Goal: Task Accomplishment & Management: Use online tool/utility

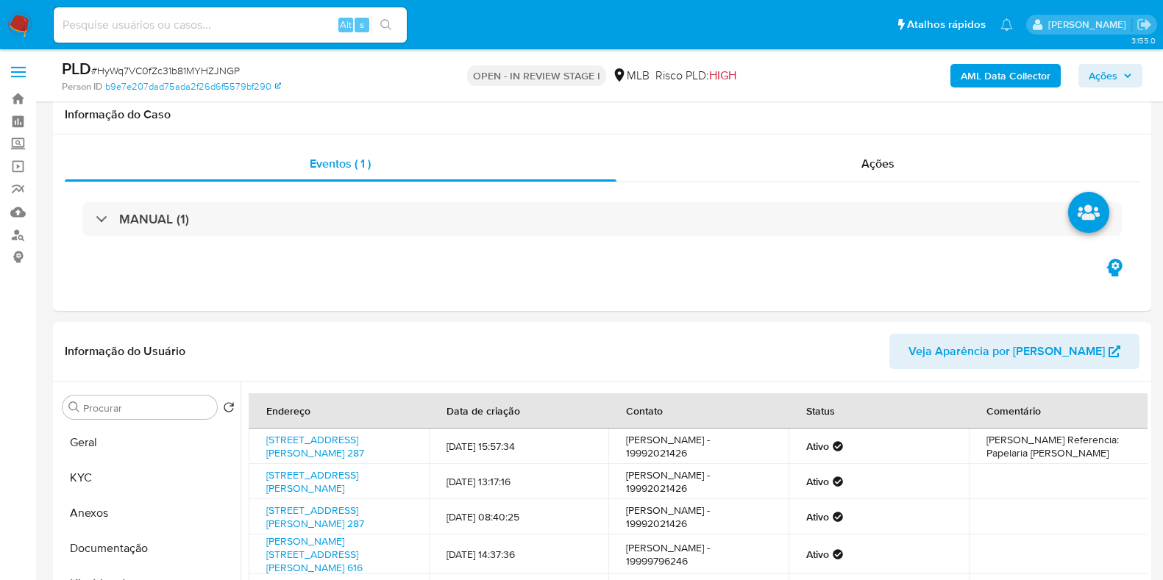
select select "10"
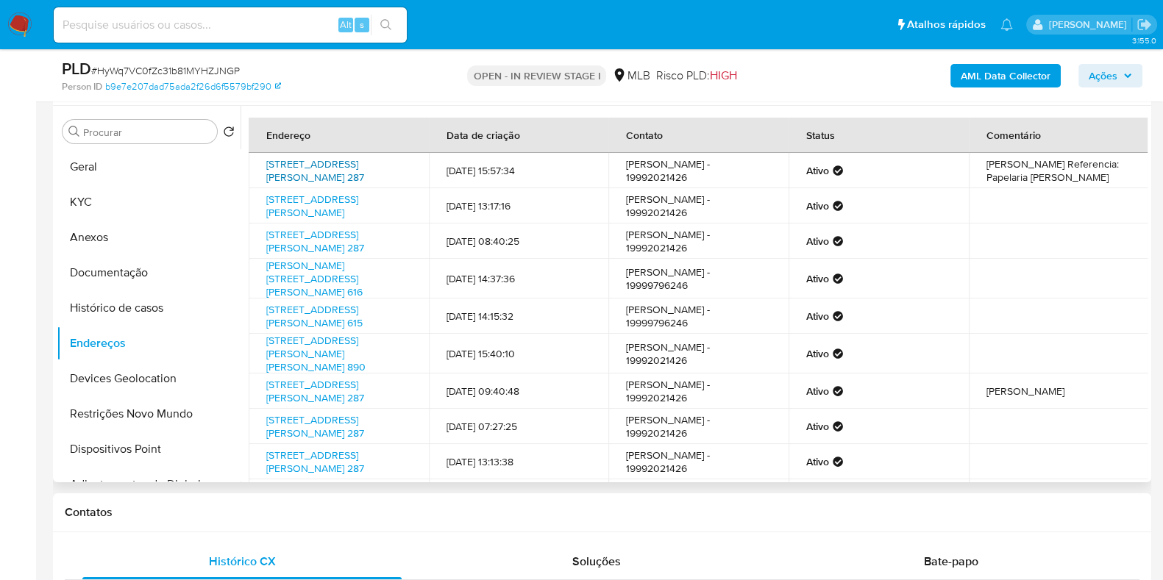
drag, startPoint x: 255, startPoint y: 164, endPoint x: 337, endPoint y: 187, distance: 84.8
click at [337, 187] on td "Rua Artur Vergueiro 287, Espírito Santo Do Pinhal, São Paulo, 13990143, Brasil …" at bounding box center [339, 170] width 180 height 35
copy link "Rua Artur Vergueiro 287, Espírito Santo Do Pinhal, São Paulo, 13990143"
click at [324, 180] on link "Rua Artur Vergueiro 287, Espírito Santo Do Pinhal, São Paulo, 13990143, Brasil …" at bounding box center [315, 171] width 98 height 28
click at [93, 201] on button "KYC" at bounding box center [143, 202] width 172 height 35
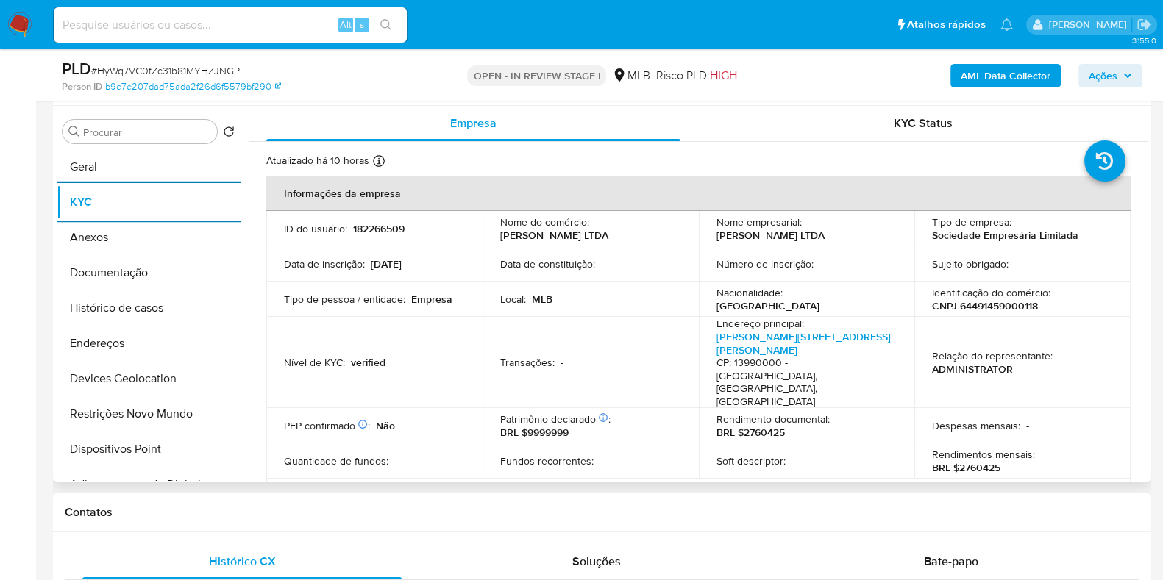
click at [999, 304] on p "CNPJ 64491459000118" at bounding box center [985, 305] width 106 height 13
copy p "64491459000118"
click at [137, 275] on button "Documentação" at bounding box center [143, 272] width 172 height 35
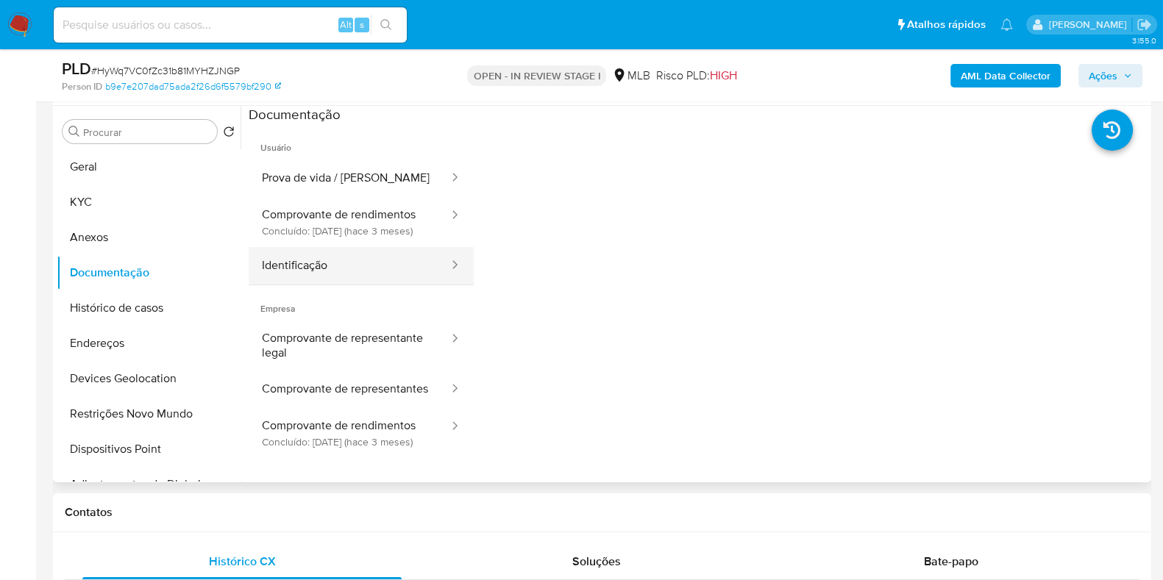
click at [387, 277] on button "Identificação" at bounding box center [350, 266] width 202 height 38
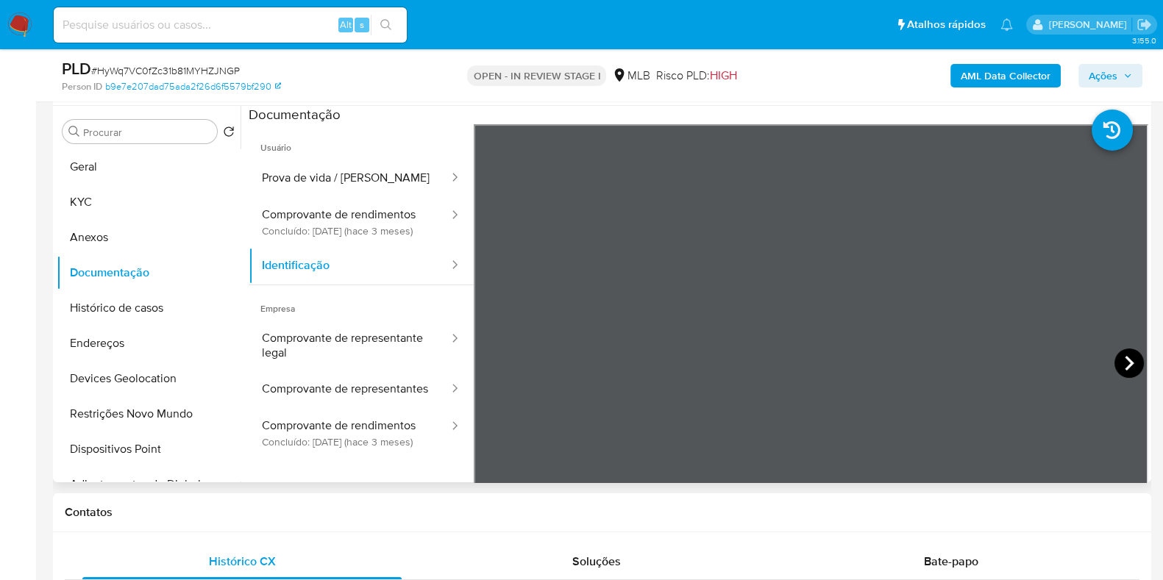
click at [1126, 360] on icon at bounding box center [1129, 363] width 29 height 29
click at [102, 195] on button "KYC" at bounding box center [143, 202] width 172 height 35
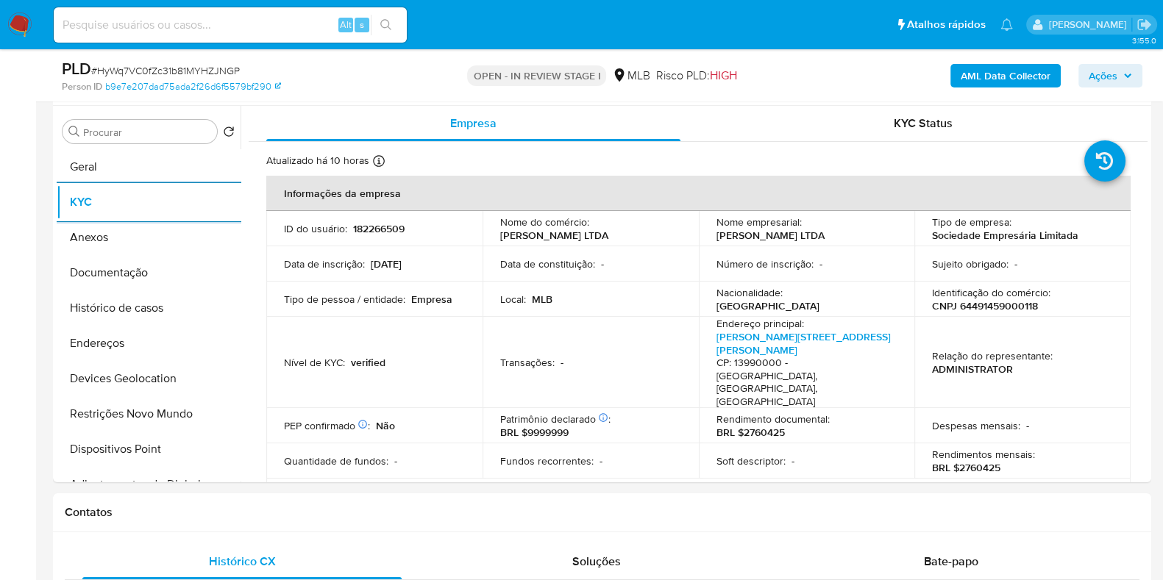
click at [987, 303] on p "CNPJ 64491459000118" at bounding box center [985, 305] width 106 height 13
click at [987, 302] on p "CNPJ 64491459000118" at bounding box center [985, 305] width 106 height 13
copy p "64491459000118"
click at [1006, 309] on p "CNPJ 64491459000118" at bounding box center [985, 305] width 106 height 13
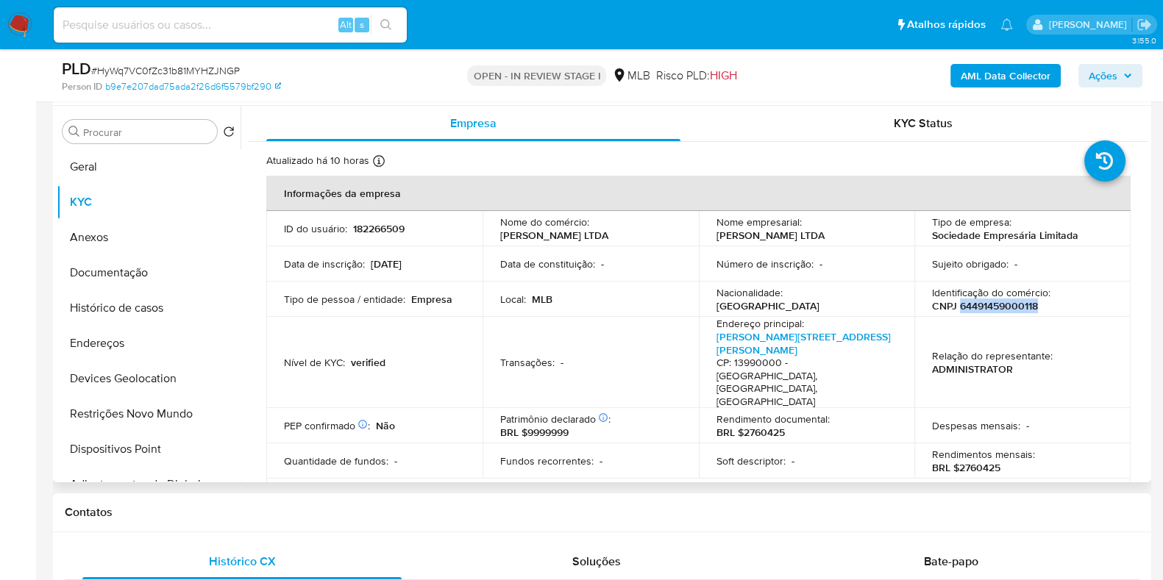
click at [985, 310] on p "CNPJ 64491459000118" at bounding box center [985, 305] width 106 height 13
click at [160, 274] on button "Documentação" at bounding box center [143, 272] width 172 height 35
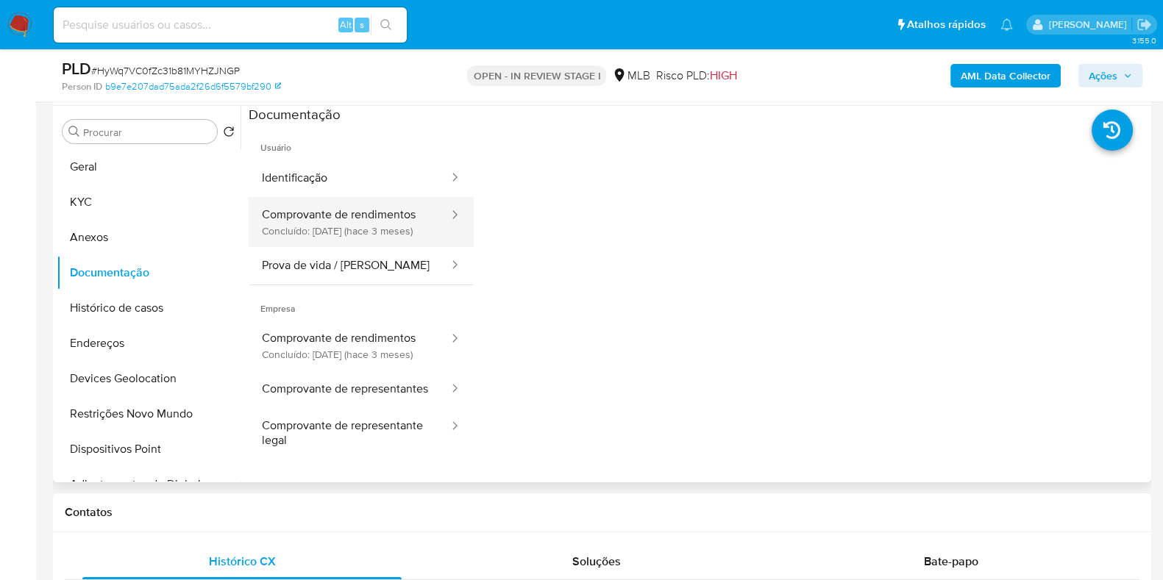
click at [361, 236] on button "Comprovante de rendimentos Concluído: 21/05/2025 (hace 3 meses)" at bounding box center [350, 222] width 202 height 50
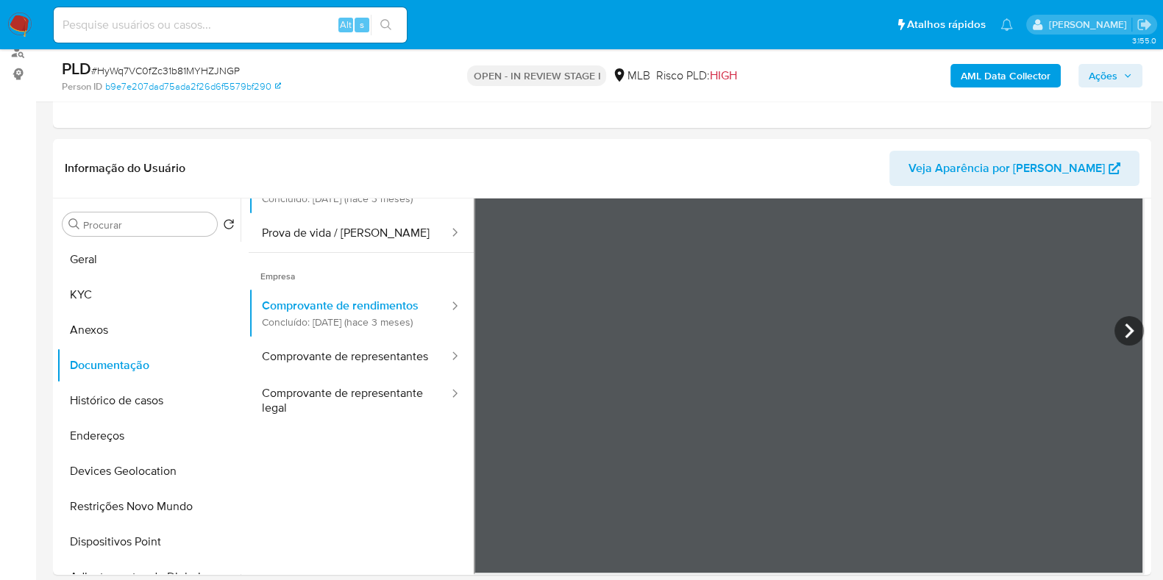
scroll to position [129, 0]
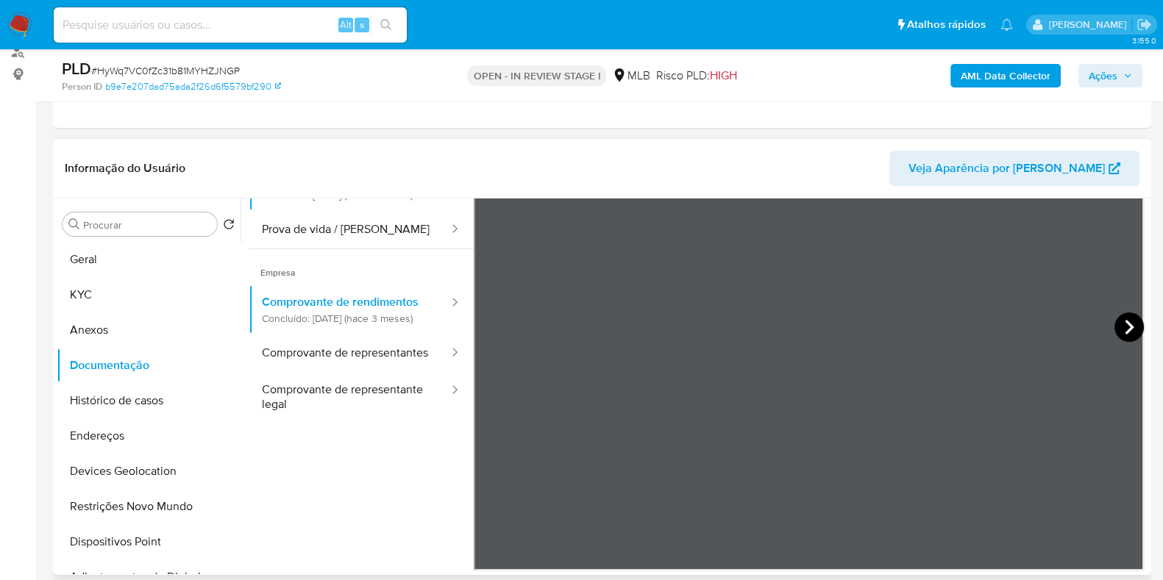
click at [1115, 321] on icon at bounding box center [1129, 327] width 29 height 29
click at [291, 524] on div "Usuário Identificação Comprovante de rendimentos Concluído: 21/05/2025 (hace 3 …" at bounding box center [361, 323] width 225 height 471
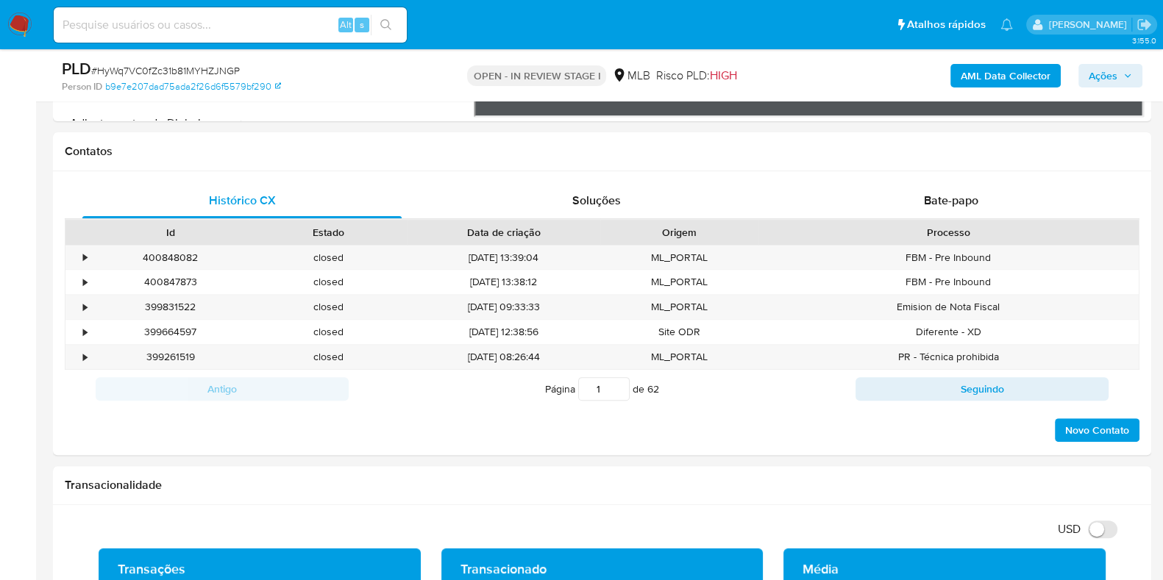
scroll to position [643, 0]
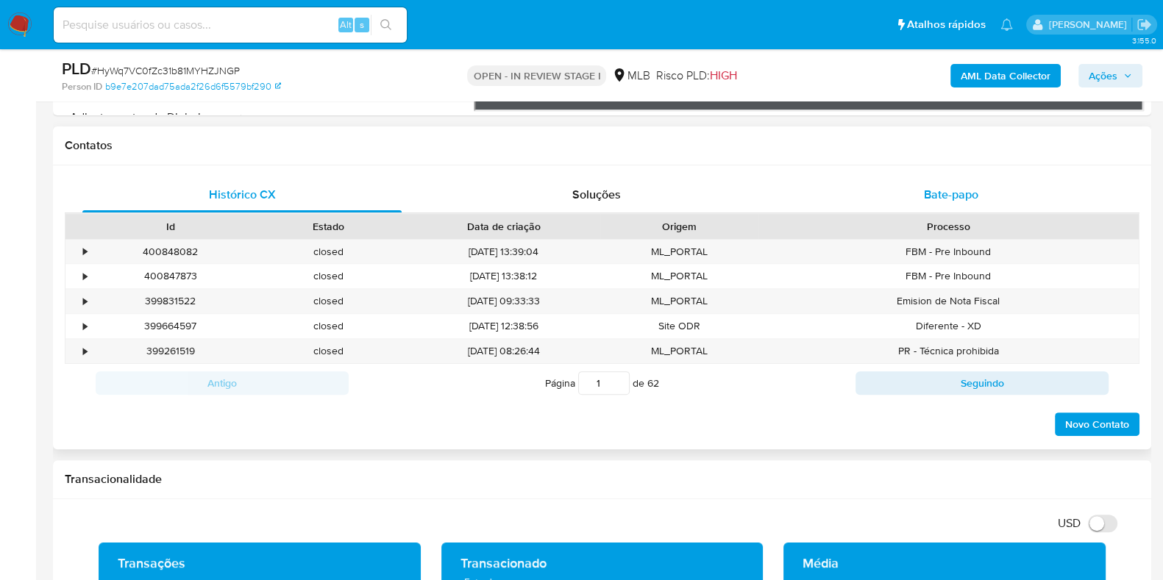
click at [970, 179] on div "Bate-papo" at bounding box center [951, 194] width 319 height 35
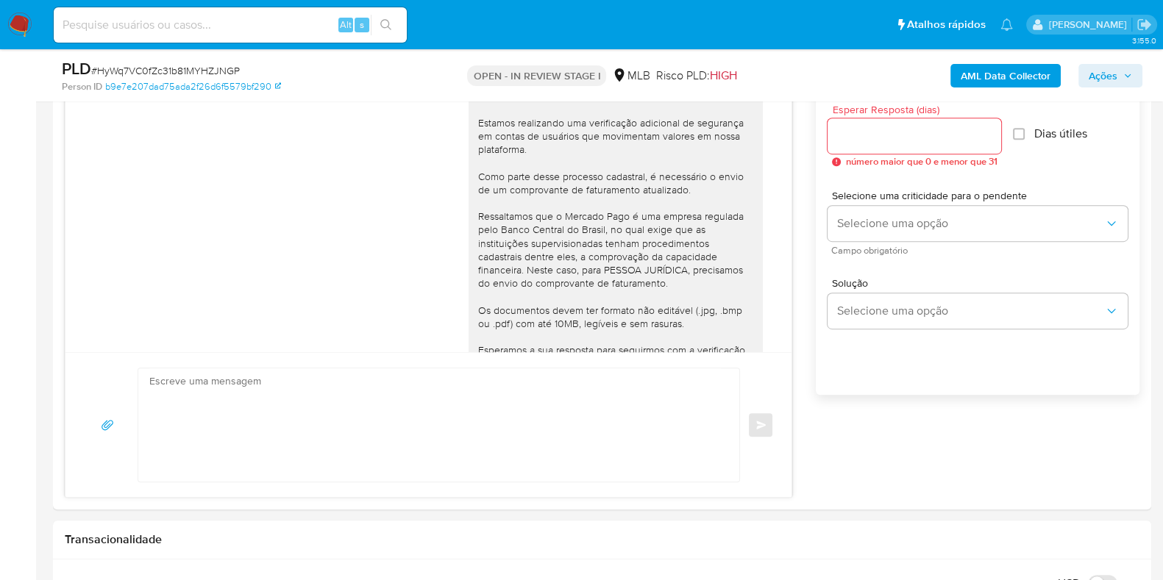
scroll to position [176, 0]
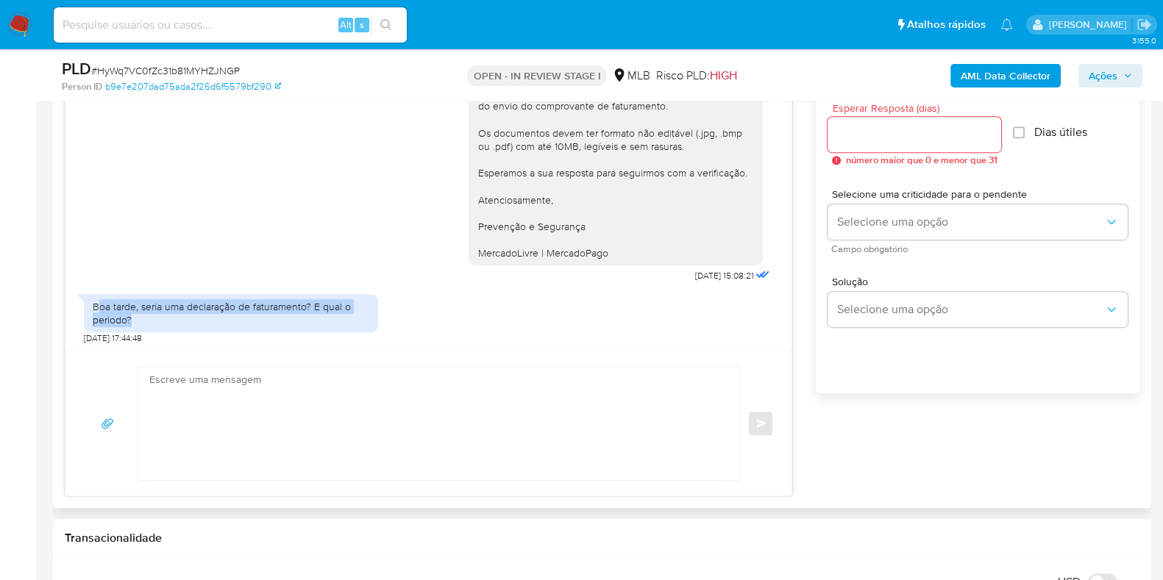
drag, startPoint x: 102, startPoint y: 306, endPoint x: 414, endPoint y: 328, distance: 312.7
click at [414, 328] on div "Boa tarde, seria uma declaração de faturamento? E qual o periodo? 18/08/2025 17…" at bounding box center [428, 316] width 689 height 58
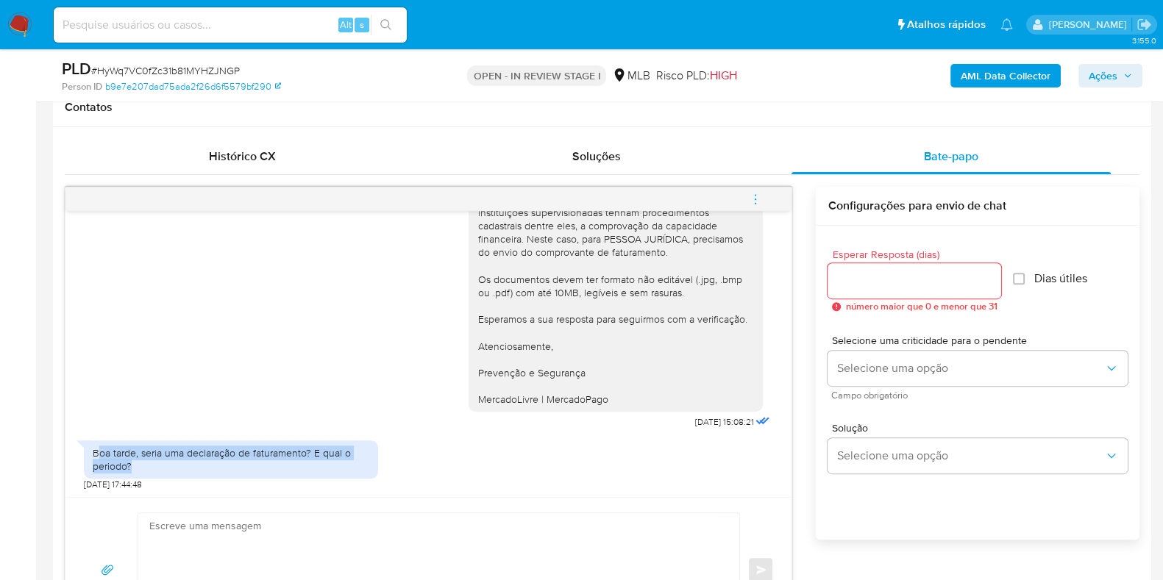
scroll to position [735, 0]
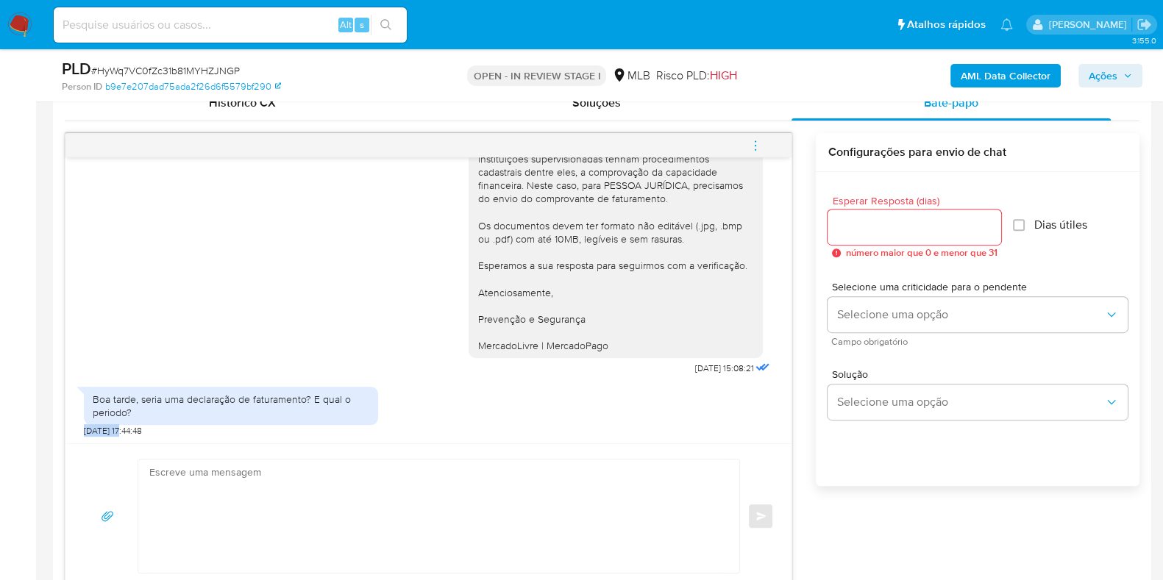
drag, startPoint x: 78, startPoint y: 432, endPoint x: 121, endPoint y: 423, distance: 43.6
click at [121, 423] on div "Ola, Estamos realizando uma verificação adicional de segurança em contas de usu…" at bounding box center [428, 300] width 726 height 286
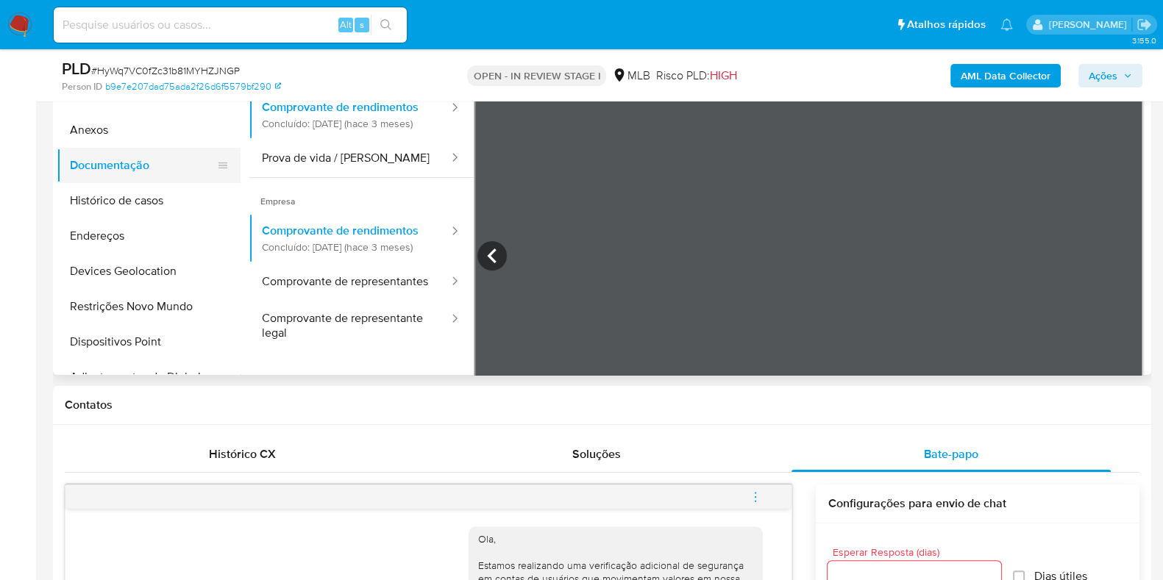
scroll to position [276, 0]
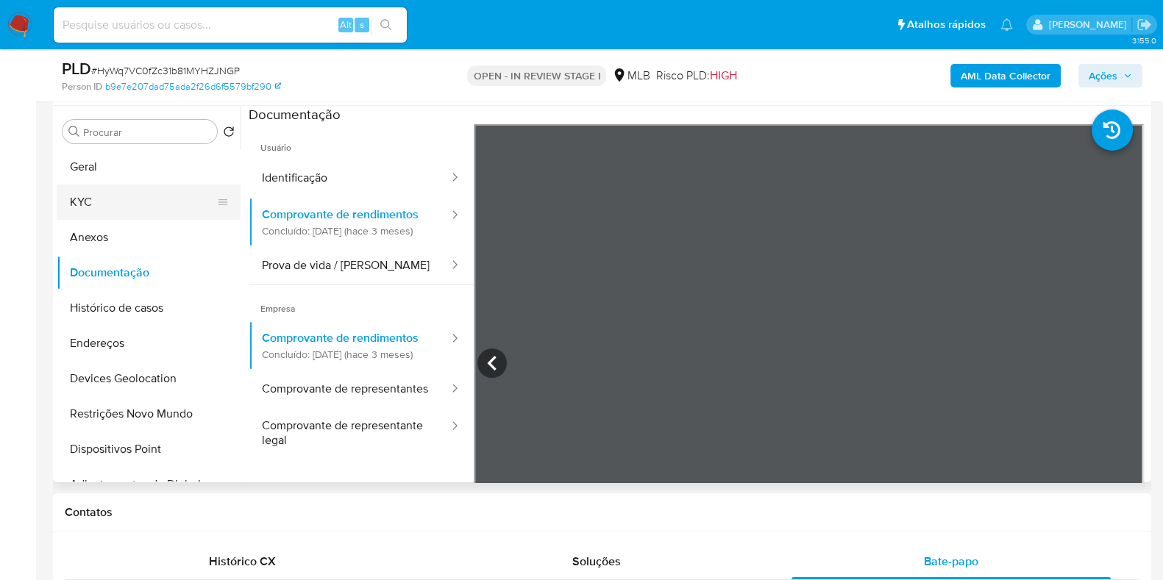
click at [87, 216] on button "KYC" at bounding box center [143, 202] width 172 height 35
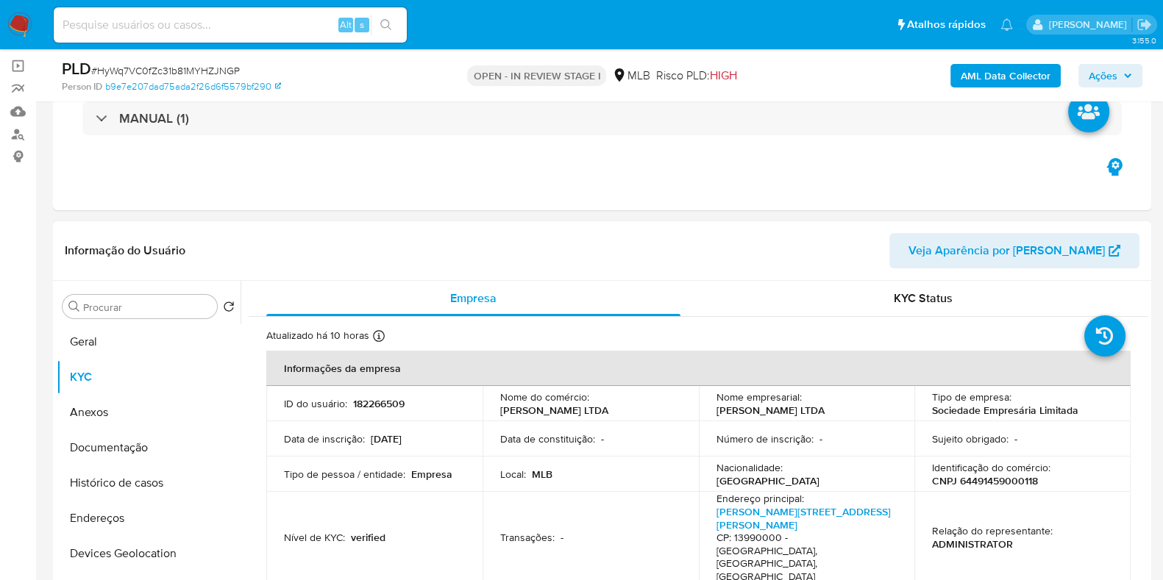
scroll to position [91, 0]
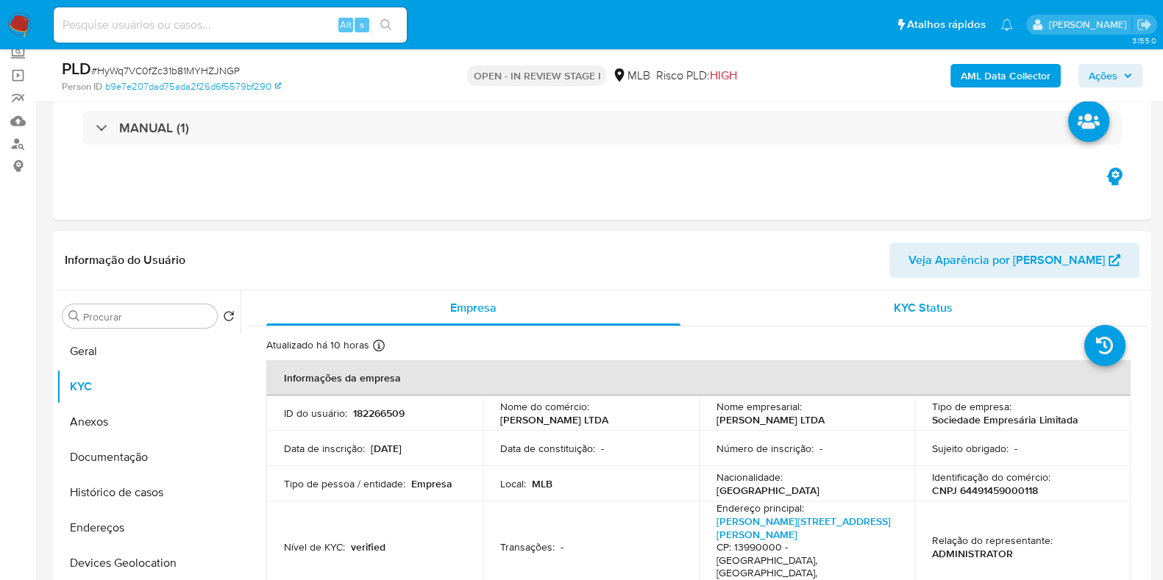
click at [919, 301] on span "KYC Status" at bounding box center [923, 307] width 59 height 17
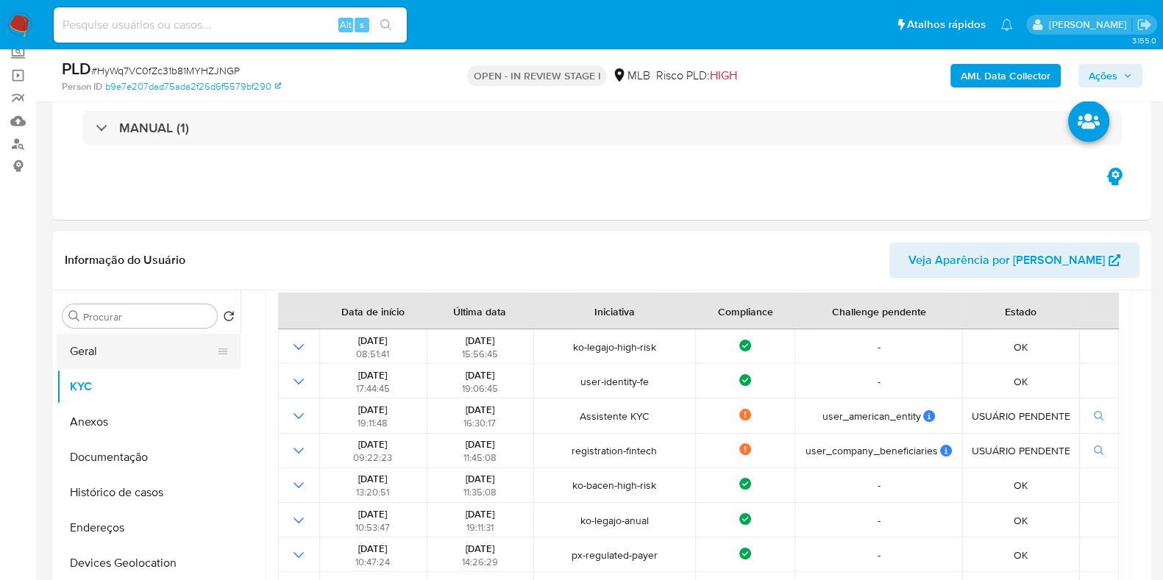
click at [107, 359] on button "Geral" at bounding box center [143, 351] width 172 height 35
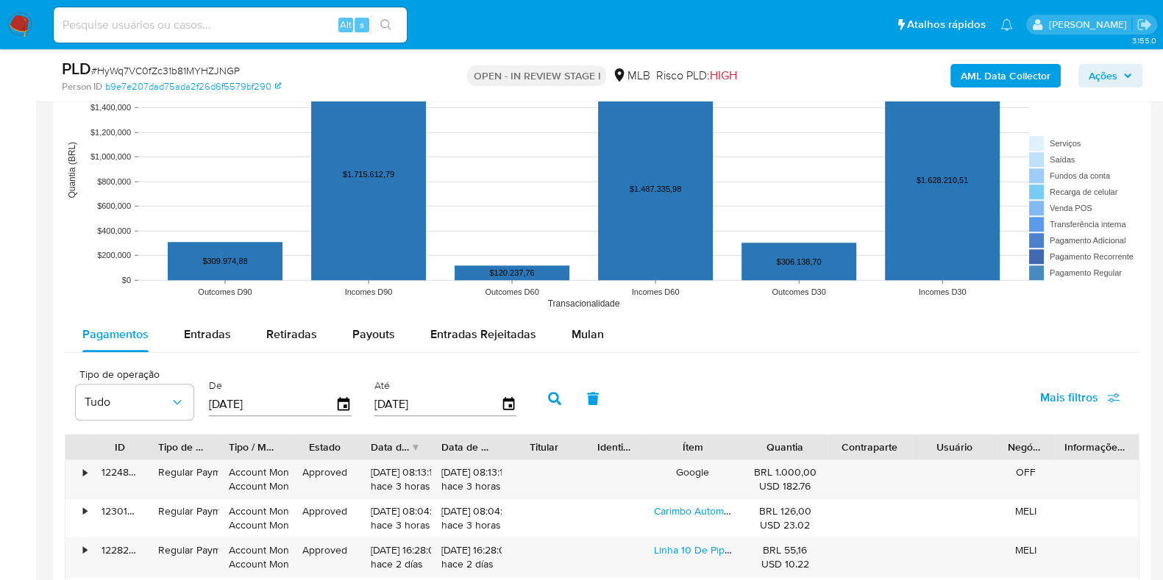
scroll to position [1747, 0]
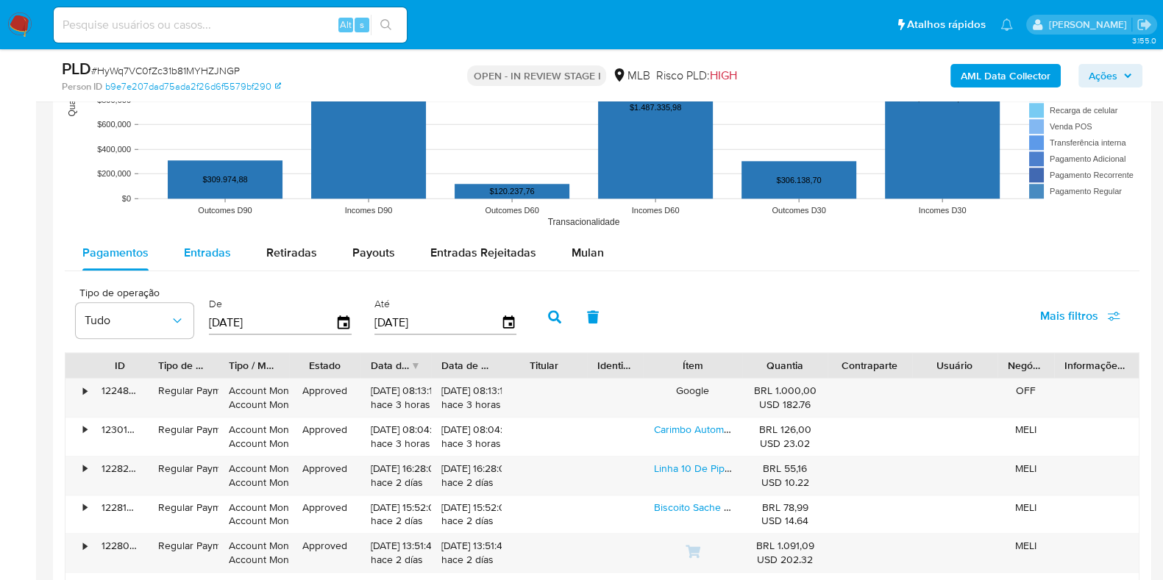
click at [224, 244] on span "Entradas" at bounding box center [207, 252] width 47 height 17
select select "10"
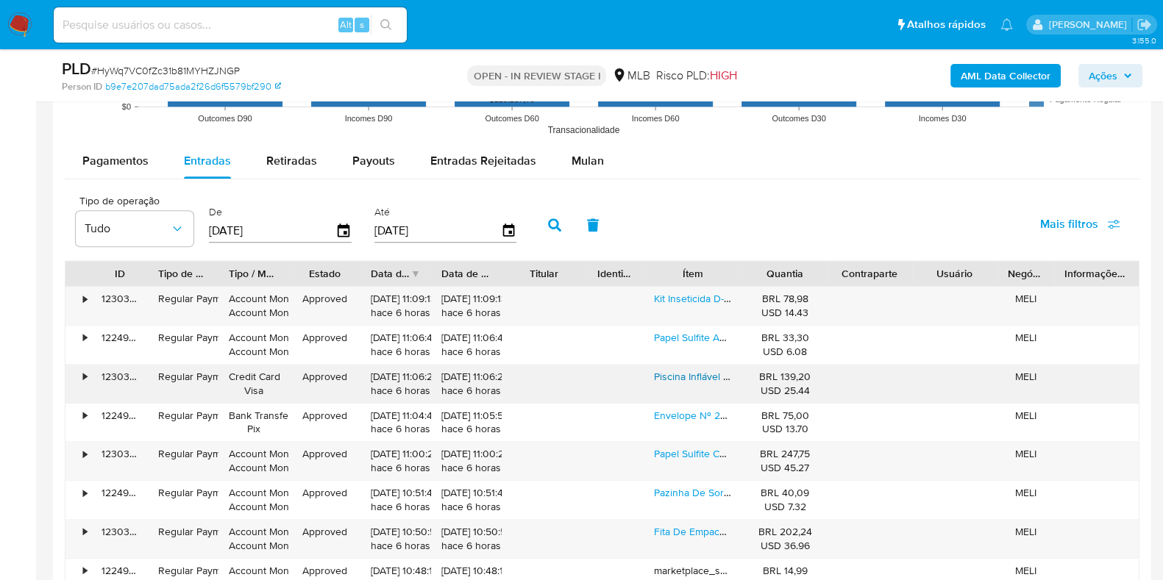
click at [689, 373] on link "Piscina Inflável 1000 Litros Sun Way + Bomba Manual" at bounding box center [774, 376] width 241 height 15
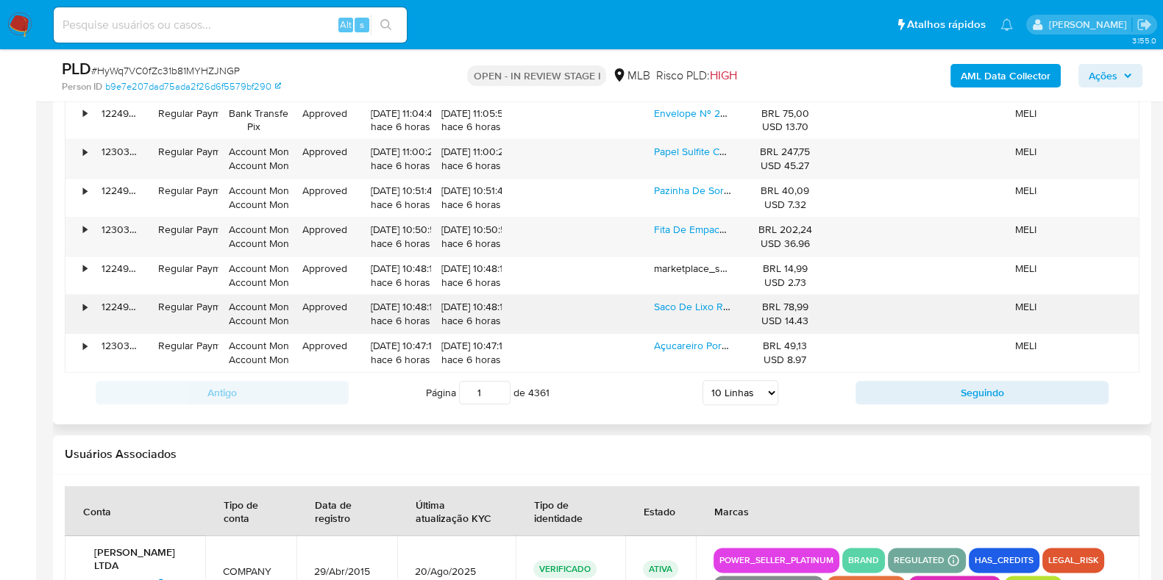
scroll to position [2115, 0]
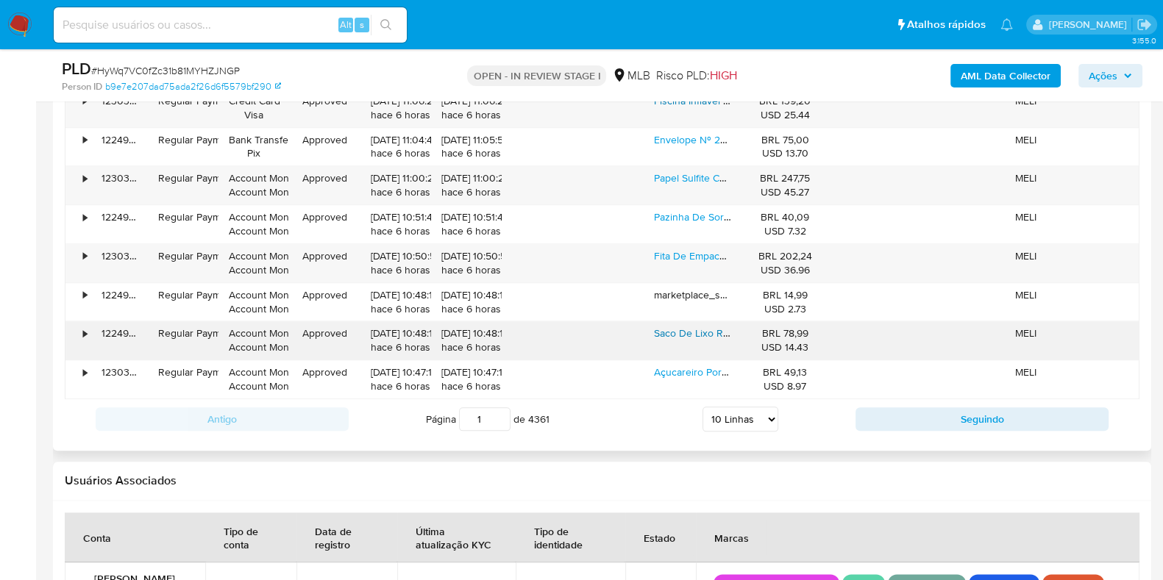
click at [703, 330] on link "Saco De Lixo Reforçado Preto 200 Litros - 5kg Zanetti 1021" at bounding box center [788, 333] width 269 height 15
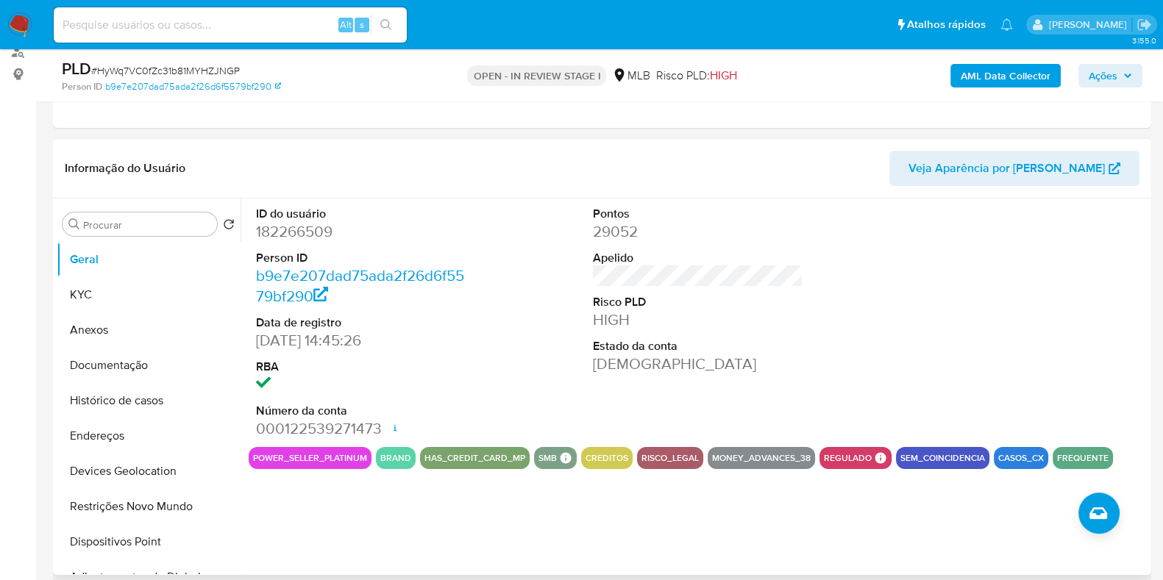
scroll to position [0, 0]
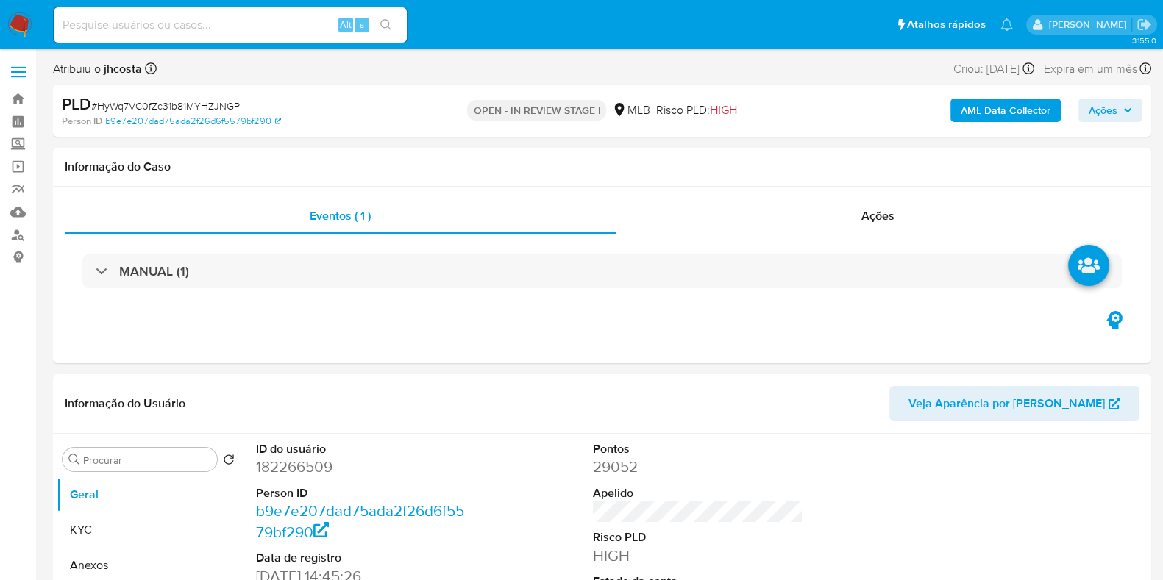
click at [1099, 110] on span "Ações" at bounding box center [1103, 111] width 29 height 24
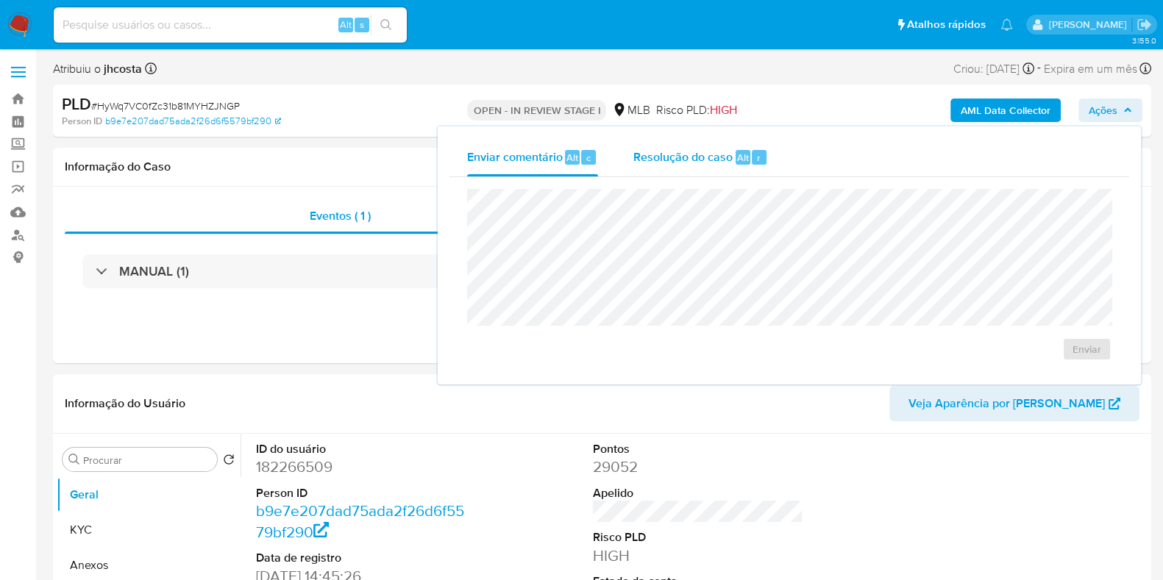
click at [701, 171] on div "Resolução do caso Alt r" at bounding box center [700, 157] width 135 height 38
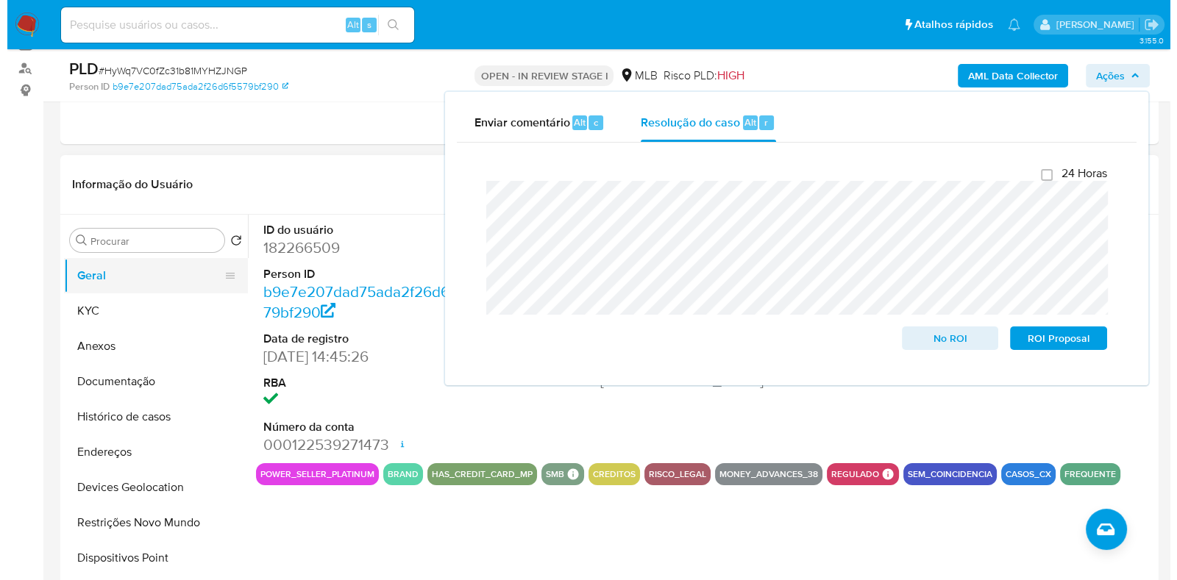
scroll to position [183, 0]
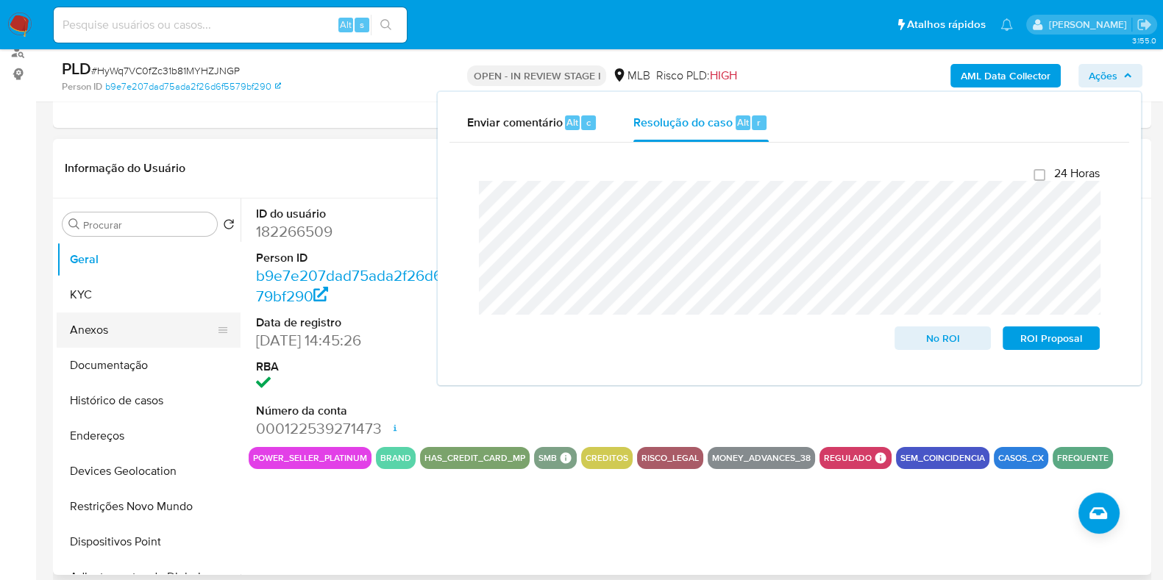
click at [146, 333] on button "Anexos" at bounding box center [143, 330] width 172 height 35
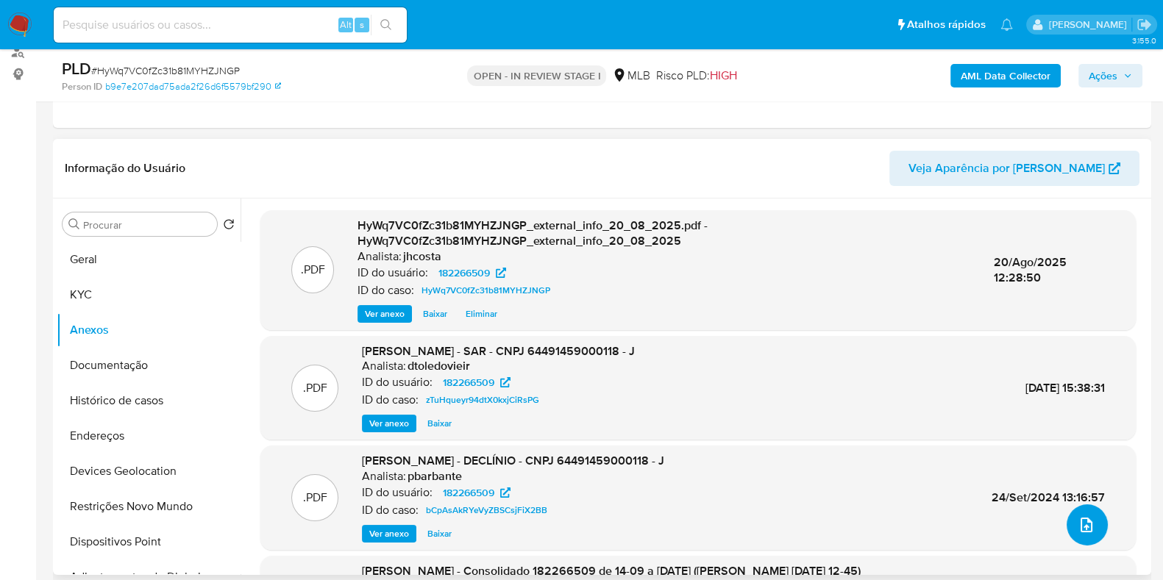
click at [1081, 530] on icon "upload-file" at bounding box center [1087, 525] width 12 height 15
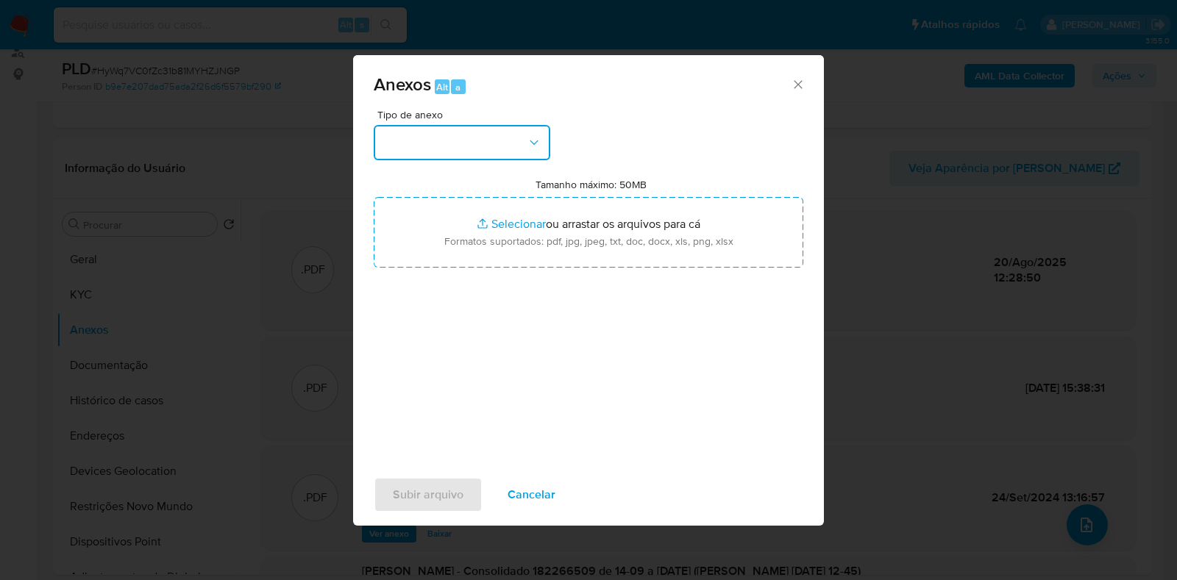
click at [526, 155] on button "button" at bounding box center [462, 142] width 177 height 35
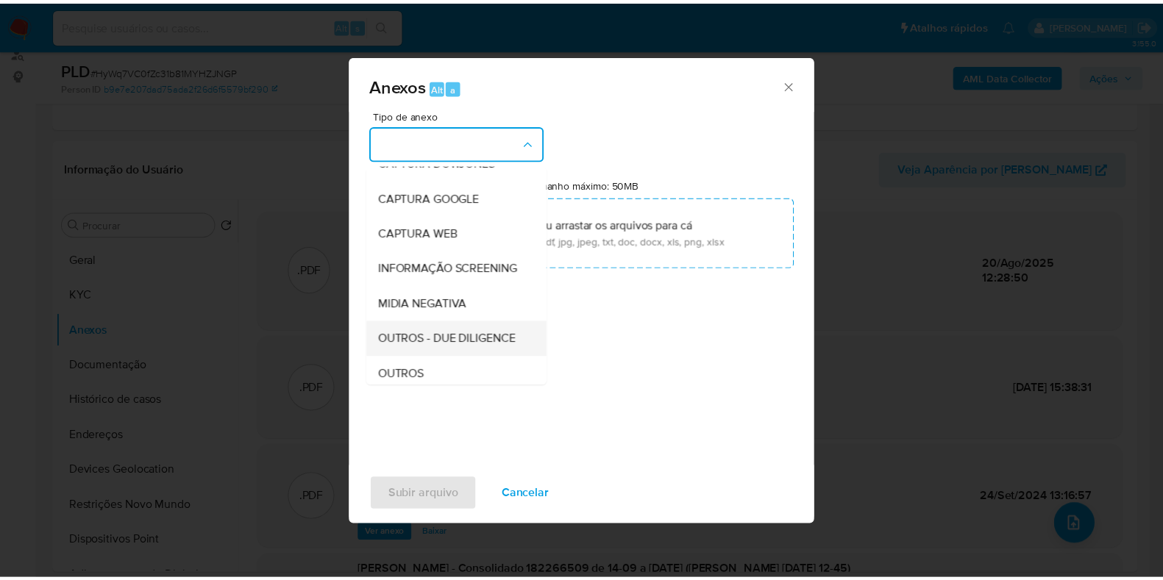
scroll to position [91, 0]
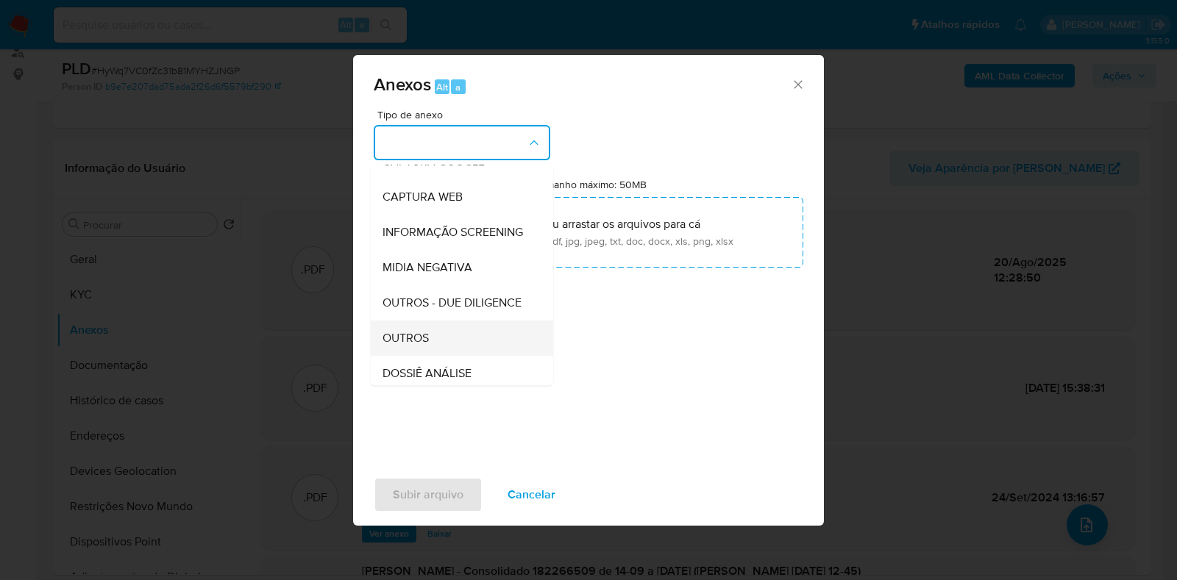
click at [429, 346] on span "OUTROS" at bounding box center [406, 338] width 46 height 15
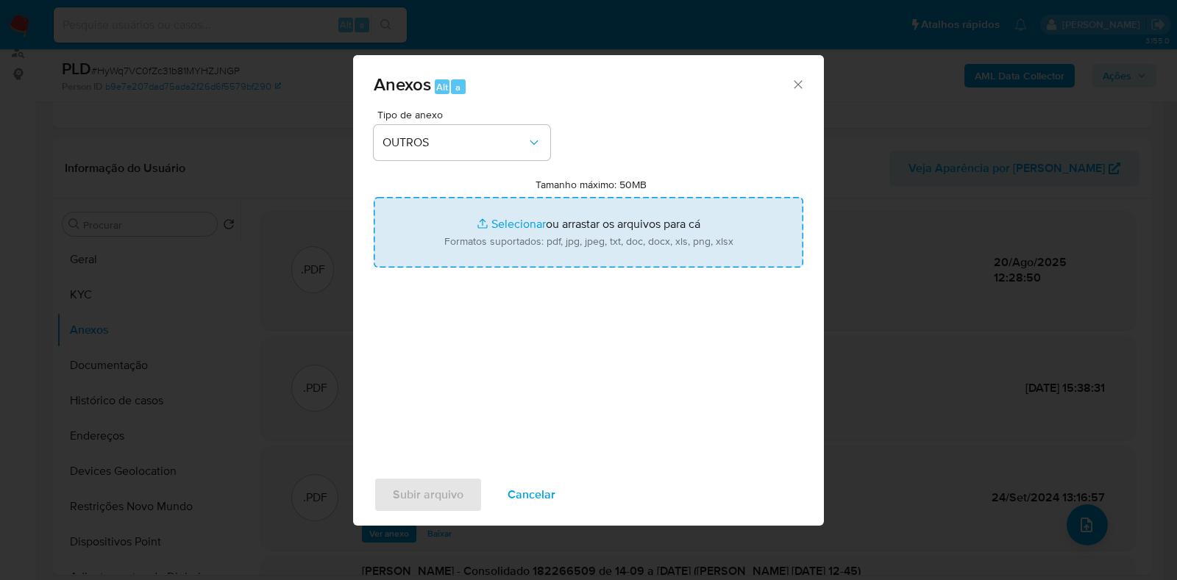
click at [563, 229] on input "Tamanho máximo: 50MB Selecionar arquivos" at bounding box center [589, 232] width 430 height 71
type input "C:\fakepath\Mulan 182266509_2025_08_20_09_47_44.xlsx"
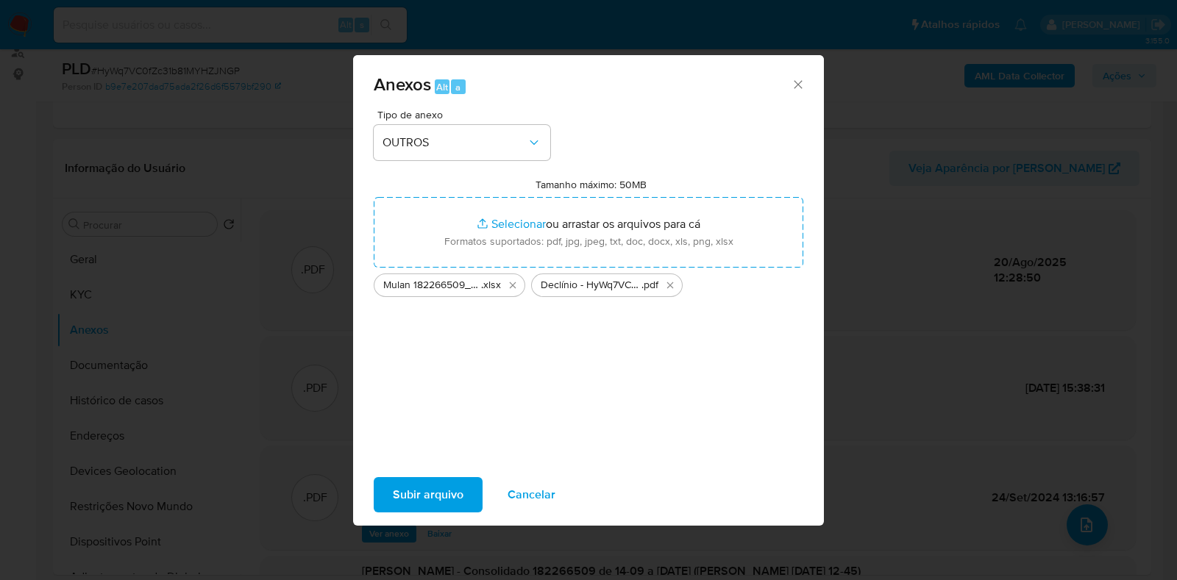
click at [427, 497] on span "Subir arquivo" at bounding box center [428, 495] width 71 height 32
click at [423, 505] on span "Subir arquivo" at bounding box center [428, 495] width 71 height 32
click at [441, 498] on span "Subir arquivo" at bounding box center [428, 495] width 71 height 32
click at [668, 285] on icon "Excluir Declínio - HyWq7VC0fZc31b81MYHZJNGP - CNPJ 64491459000118 - J. E. RUOCC…" at bounding box center [670, 286] width 12 height 12
click at [796, 90] on icon "Fechar" at bounding box center [798, 84] width 15 height 15
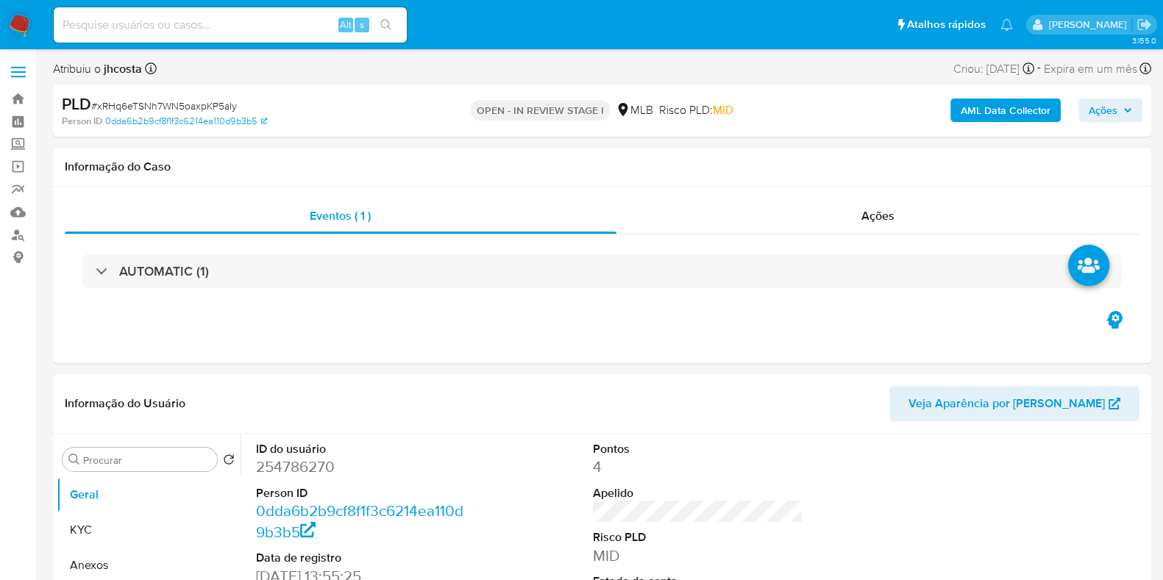
select select "10"
click at [20, 25] on img at bounding box center [19, 25] width 25 height 25
select select "10"
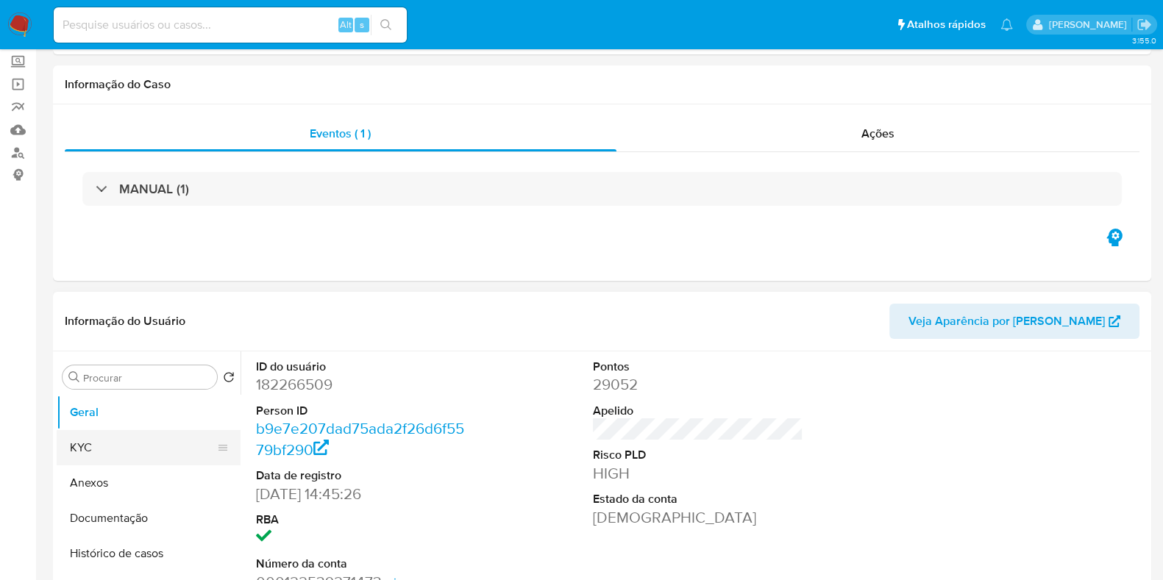
scroll to position [183, 0]
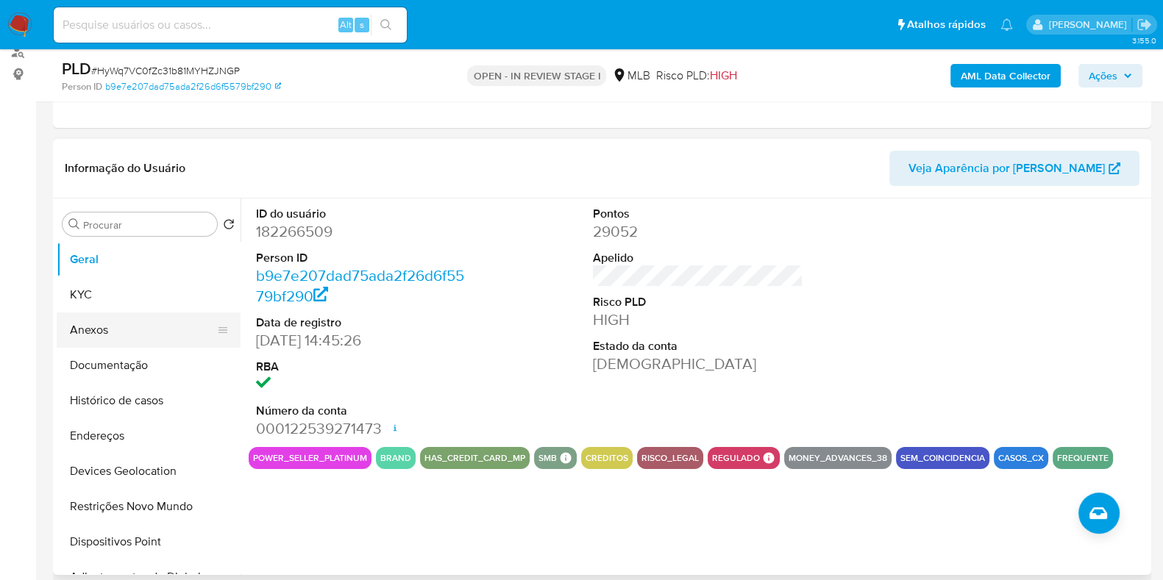
click at [103, 328] on button "Anexos" at bounding box center [143, 330] width 172 height 35
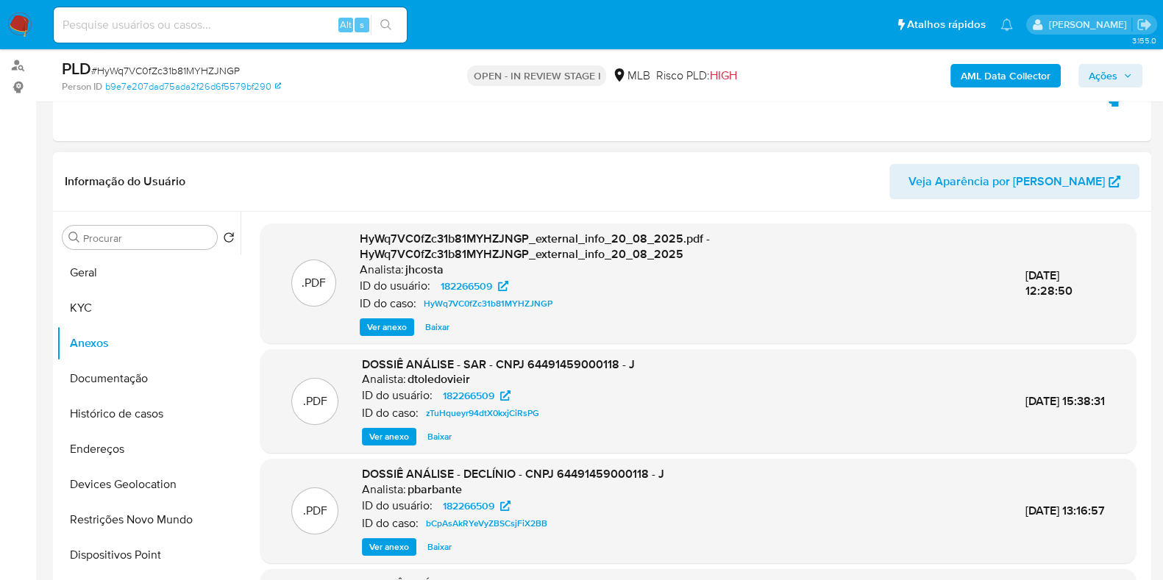
scroll to position [0, 0]
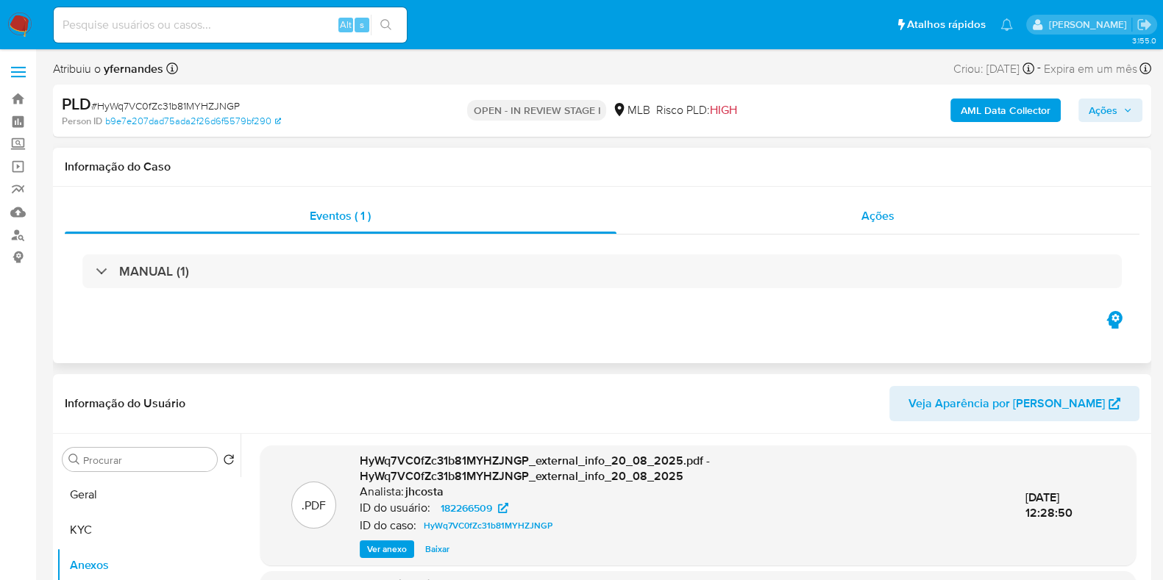
click at [801, 211] on div "Ações" at bounding box center [878, 216] width 524 height 35
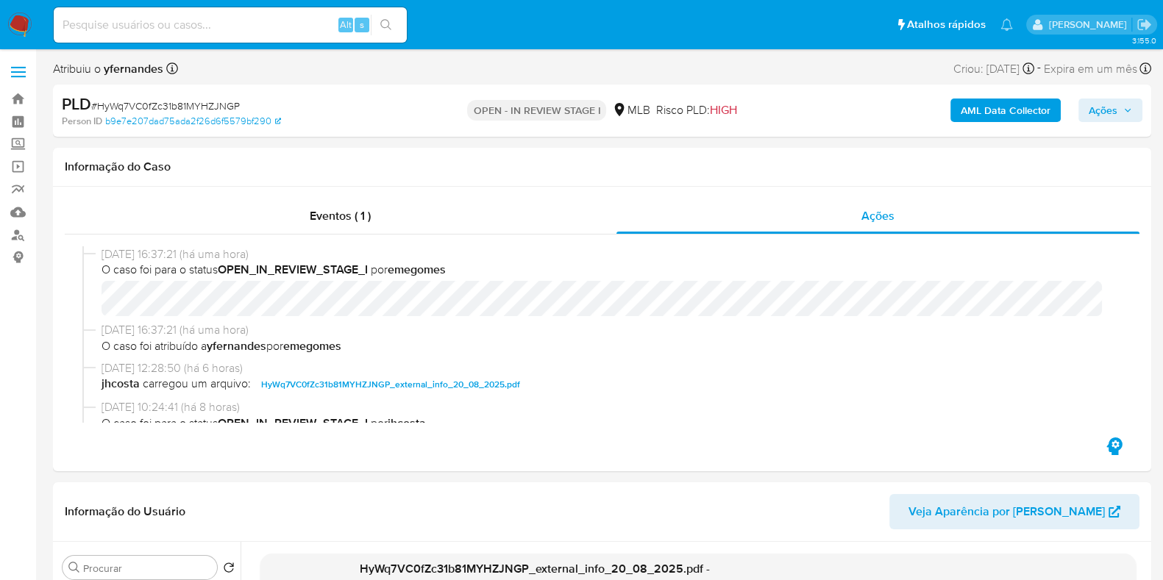
click at [210, 108] on span "# HyWq7VC0fZc31b81MYHZJNGP" at bounding box center [165, 106] width 149 height 15
copy span "HyWq7VC0fZc31b81MYHZJNGP"
drag, startPoint x: 295, startPoint y: 347, endPoint x: 423, endPoint y: 347, distance: 128.0
click at [423, 347] on span "O caso foi atribuído a yfernandes por emegomes" at bounding box center [609, 346] width 1014 height 16
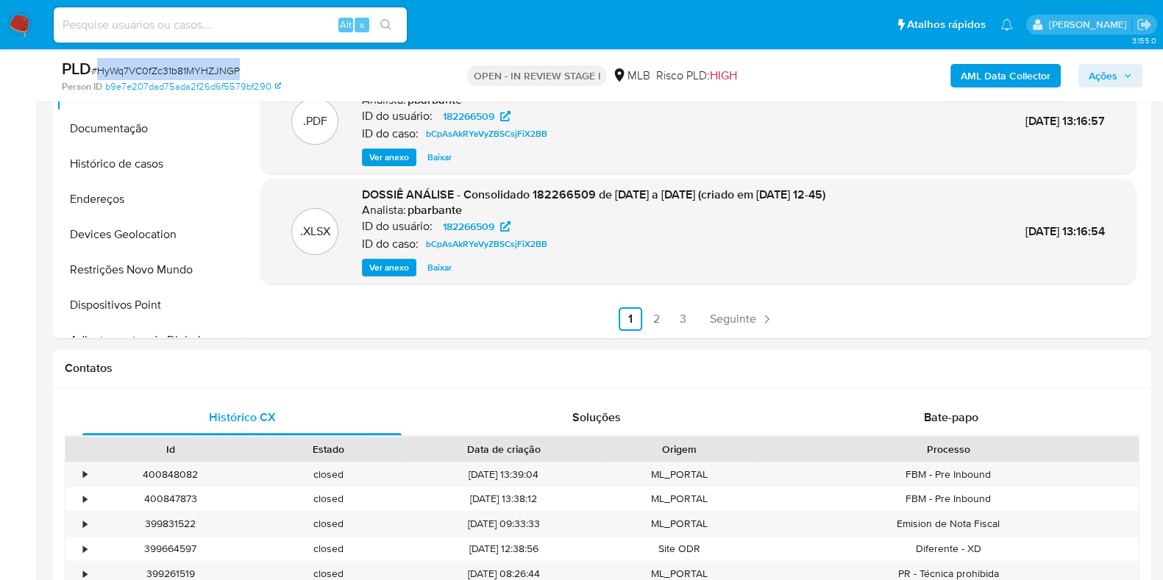
scroll to position [735, 0]
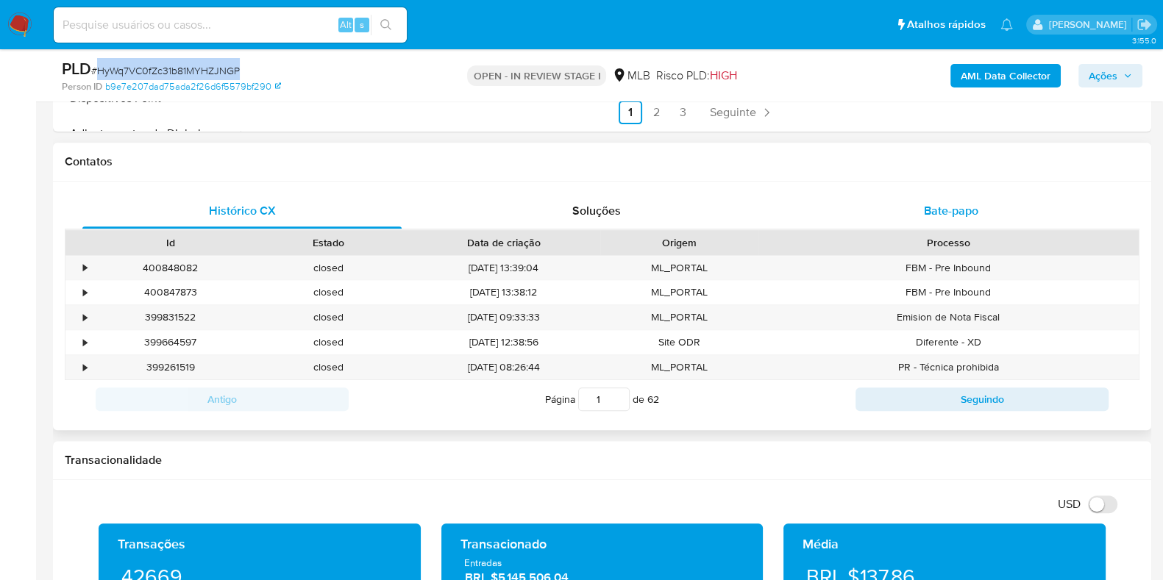
click at [950, 207] on span "Bate-papo" at bounding box center [951, 210] width 54 height 17
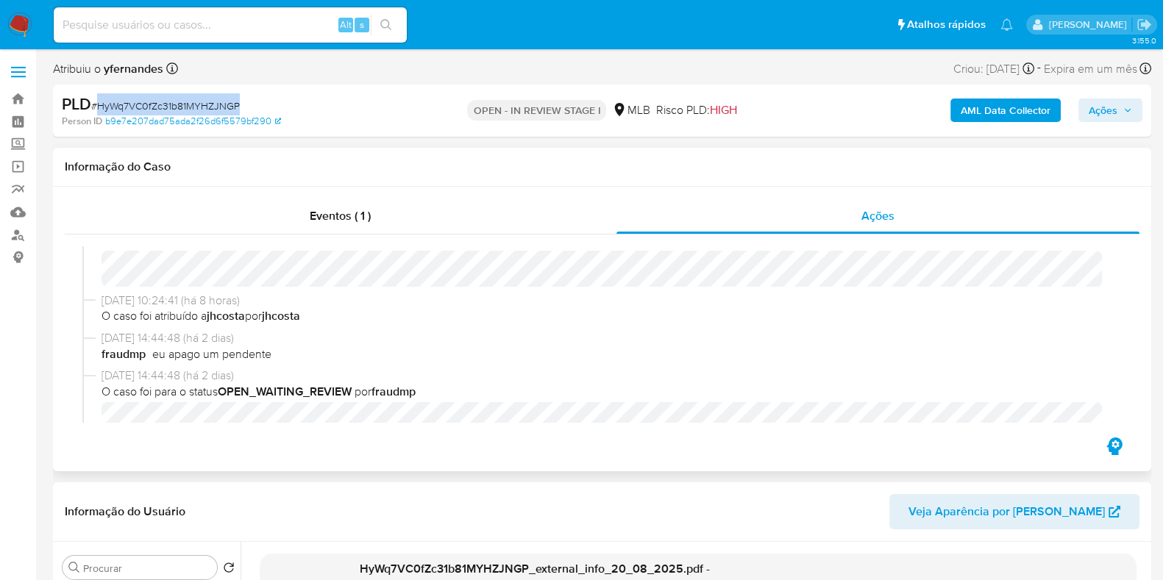
scroll to position [0, 0]
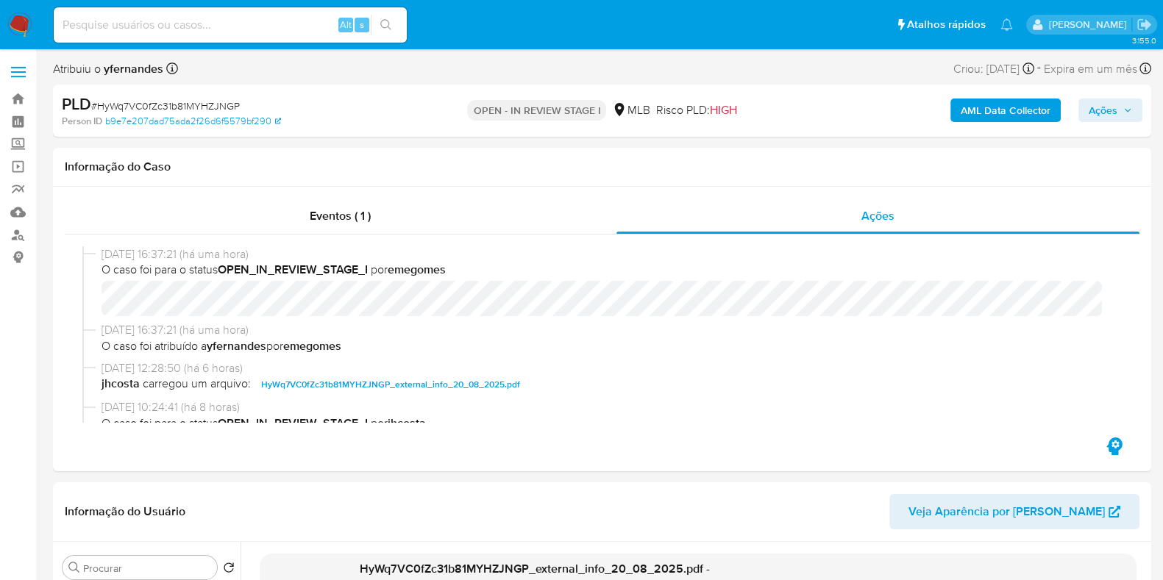
click at [169, 103] on span "# HyWq7VC0fZc31b81MYHZJNGP" at bounding box center [165, 106] width 149 height 15
copy span "HyWq7VC0fZc31b81MYHZJNGP"
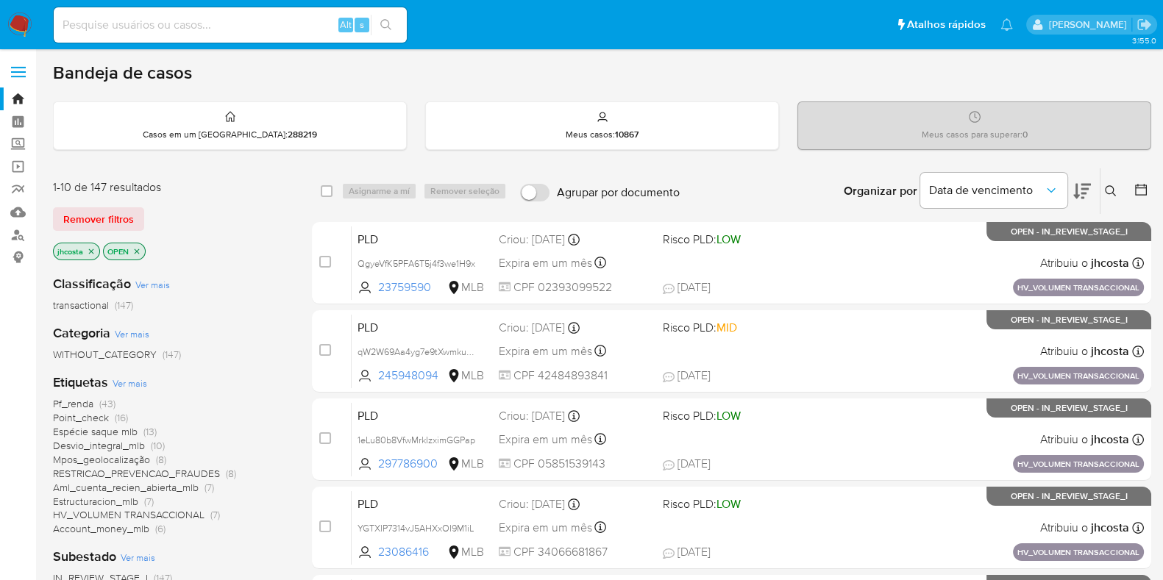
click at [1113, 189] on icon at bounding box center [1110, 190] width 11 height 11
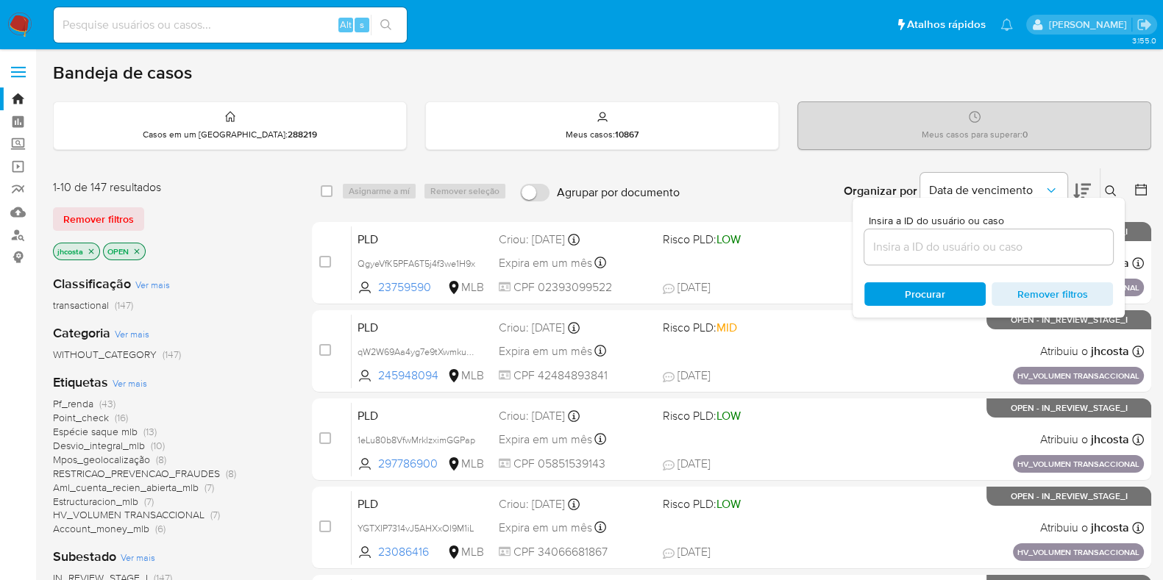
click at [971, 244] on input at bounding box center [988, 247] width 249 height 19
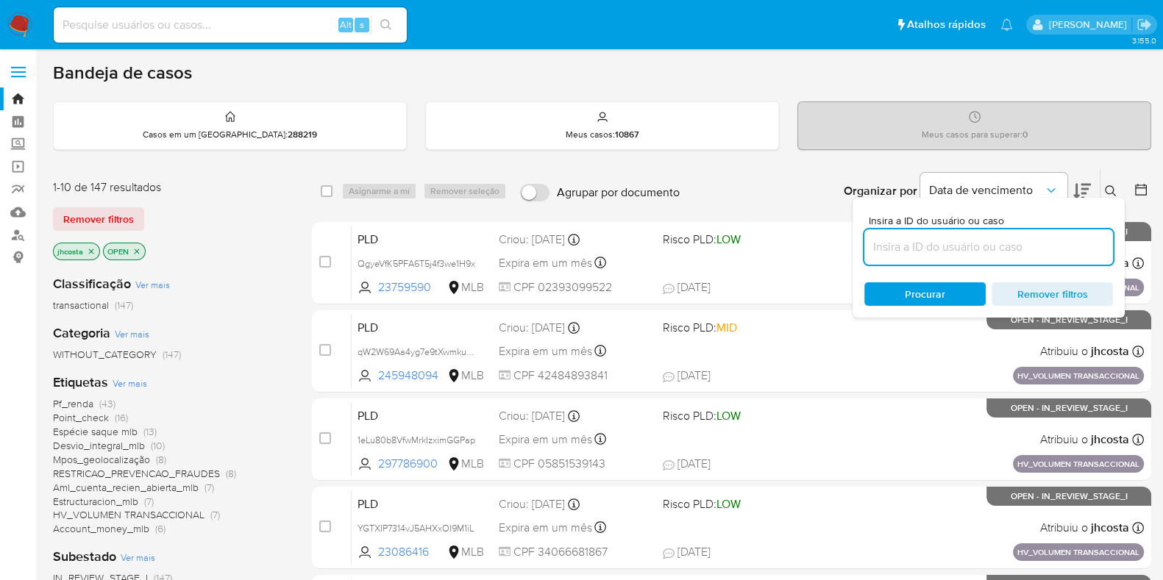
click at [995, 248] on input at bounding box center [988, 247] width 249 height 19
paste input "HyWq7VC0fZc31b81MYHZJNGP"
type input "HyWq7VC0fZc31b81MYHZJNGP"
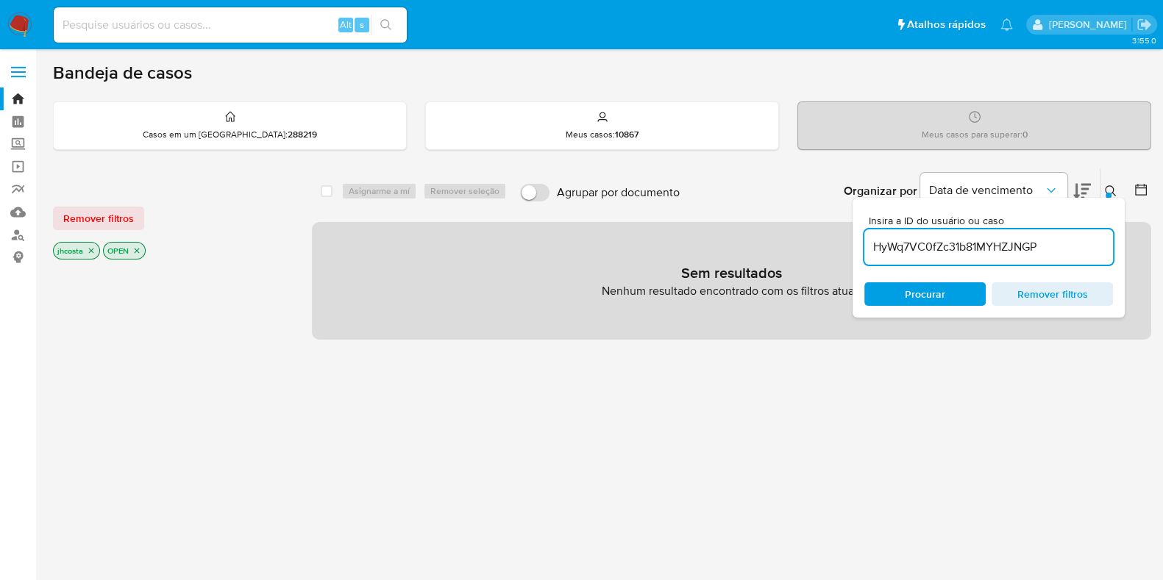
click at [85, 251] on p "jhcosta" at bounding box center [77, 251] width 46 height 16
click at [93, 252] on icon "close-filter" at bounding box center [91, 250] width 9 height 9
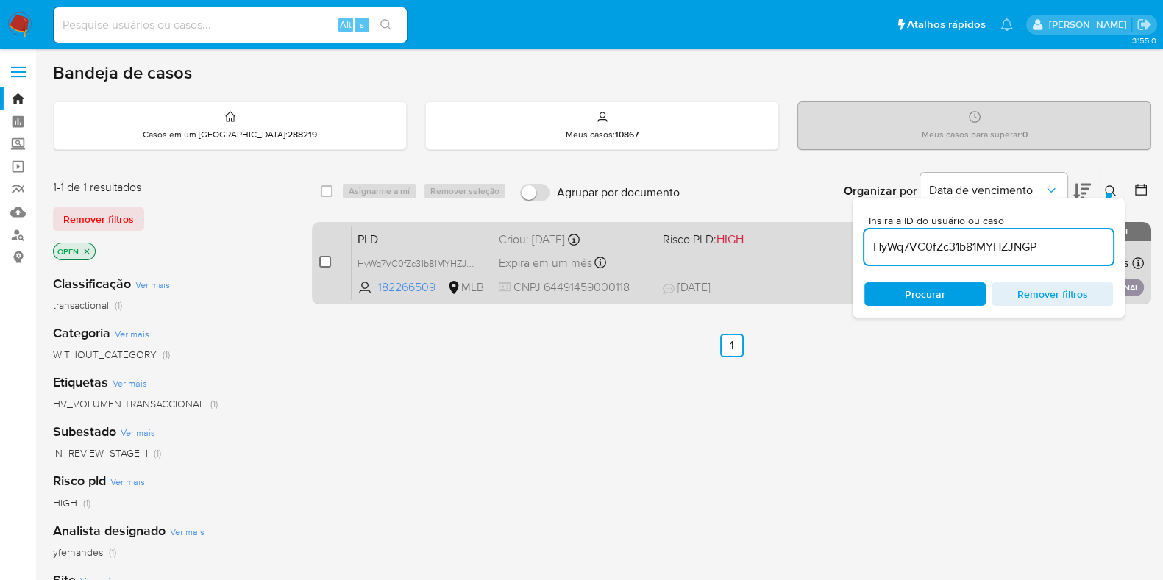
click at [321, 263] on input "checkbox" at bounding box center [325, 262] width 12 height 12
checkbox input "true"
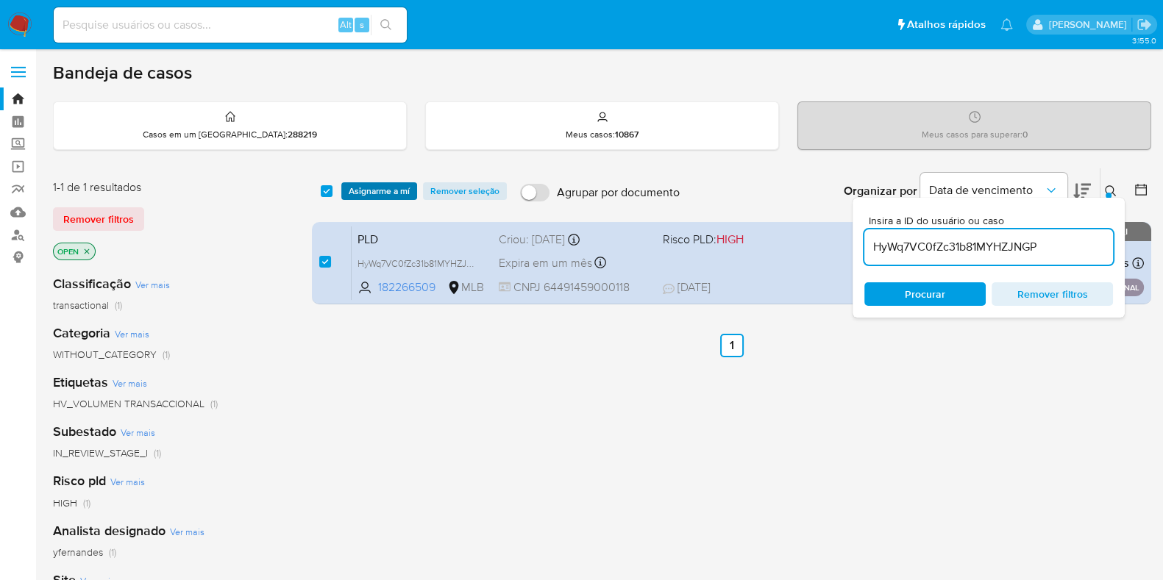
click at [378, 196] on span "Asignarme a mí" at bounding box center [379, 191] width 61 height 15
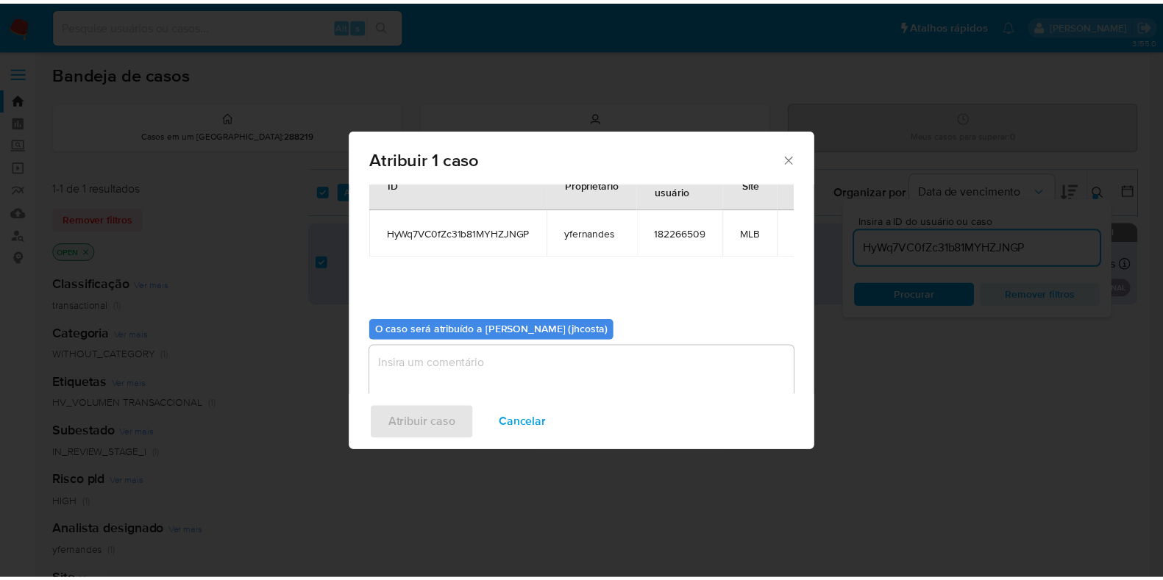
scroll to position [76, 0]
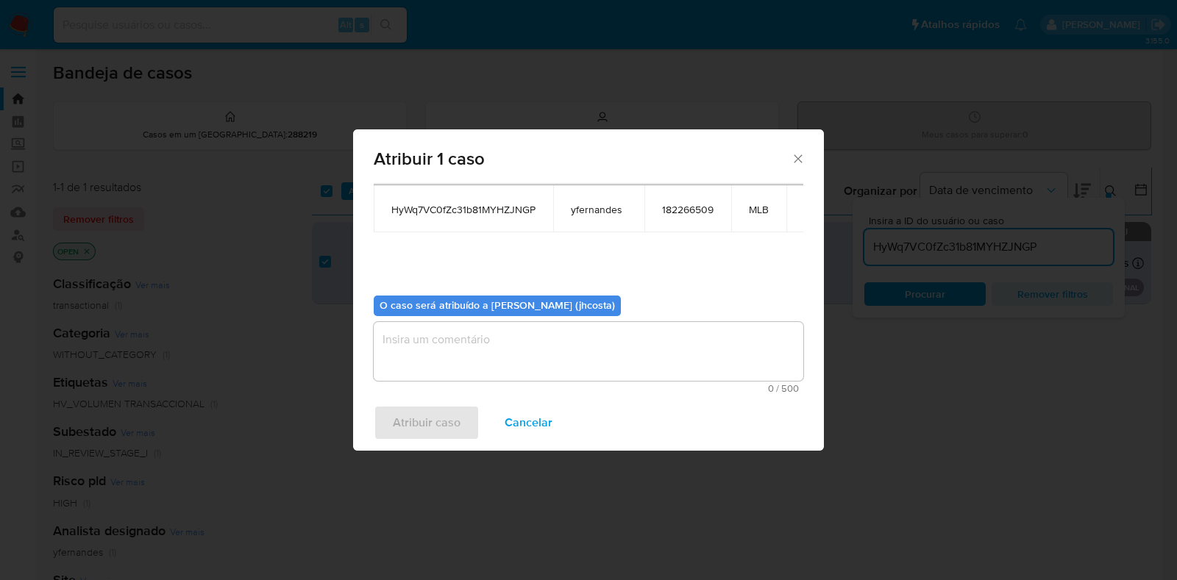
click at [456, 360] on textarea "assign-modal" at bounding box center [589, 351] width 430 height 59
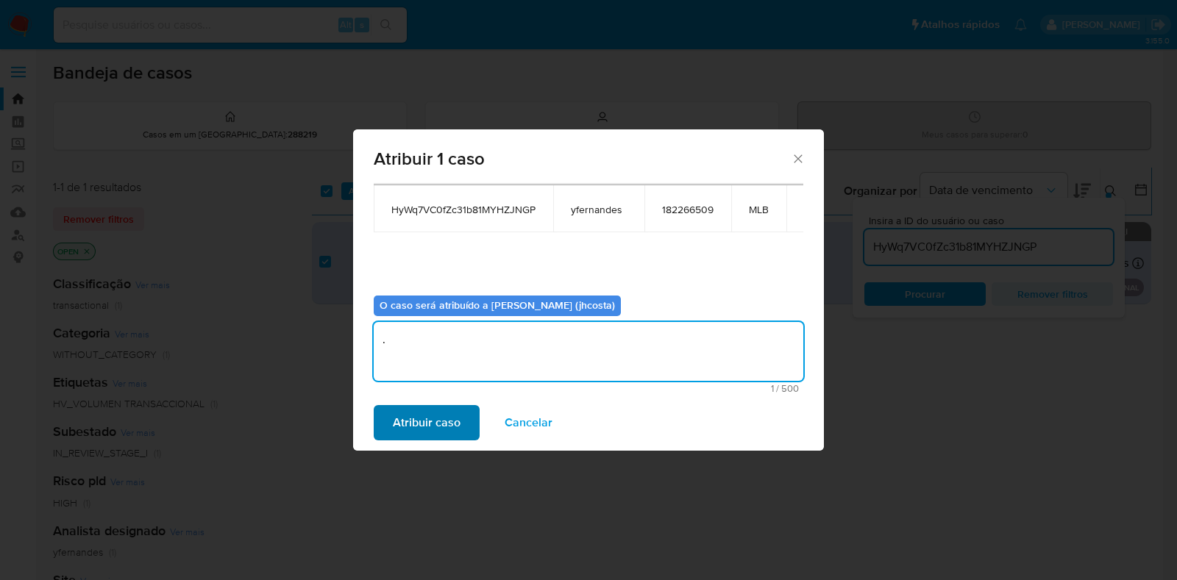
type textarea "."
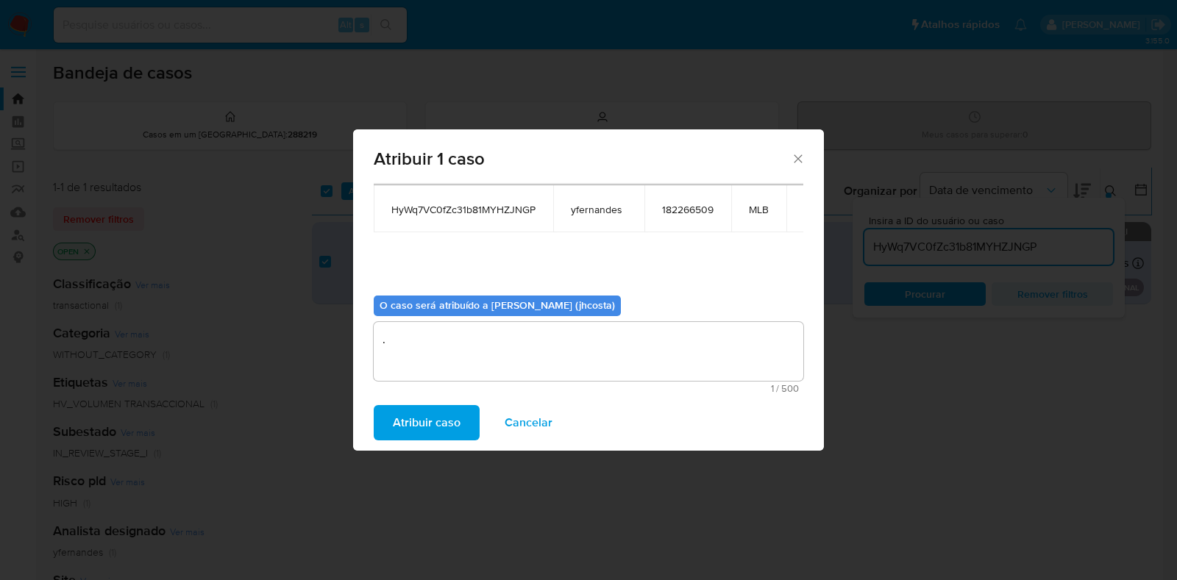
click at [439, 416] on span "Atribuir caso" at bounding box center [427, 423] width 68 height 32
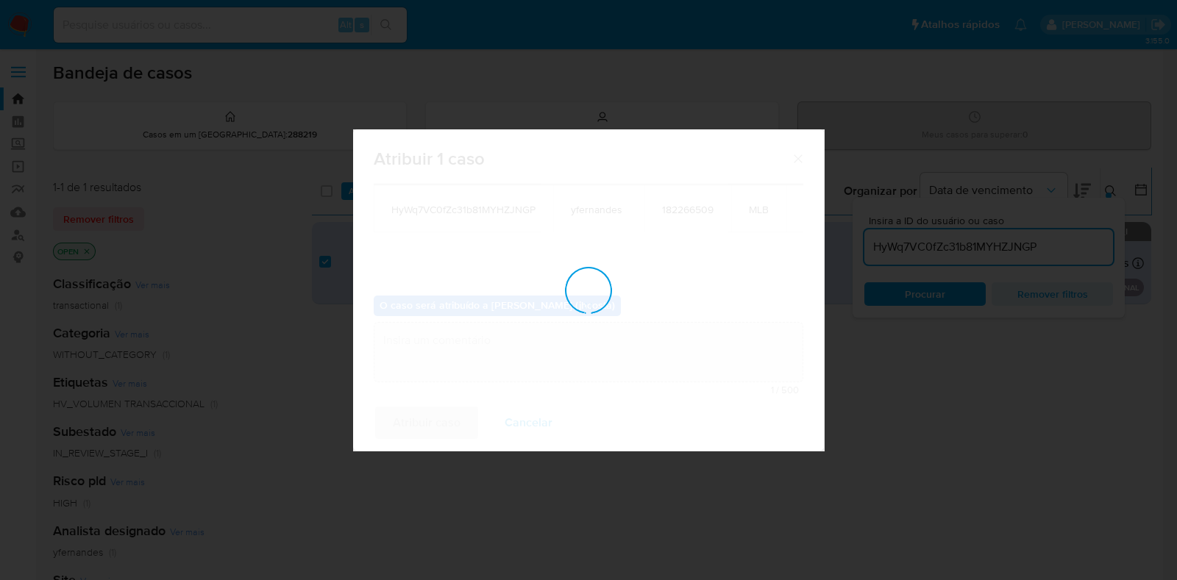
checkbox input "false"
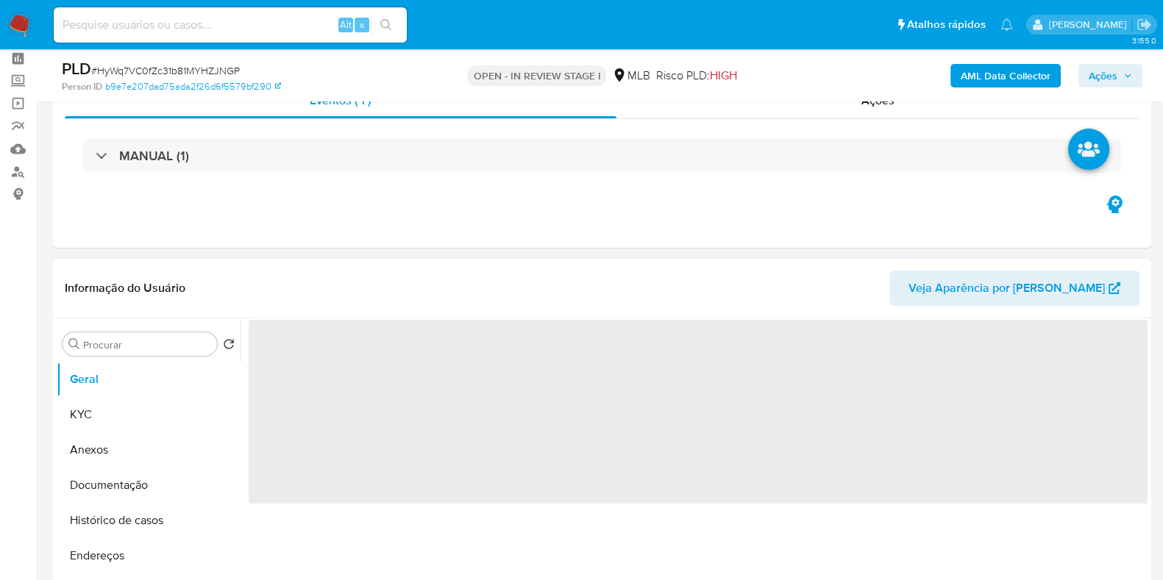
scroll to position [91, 0]
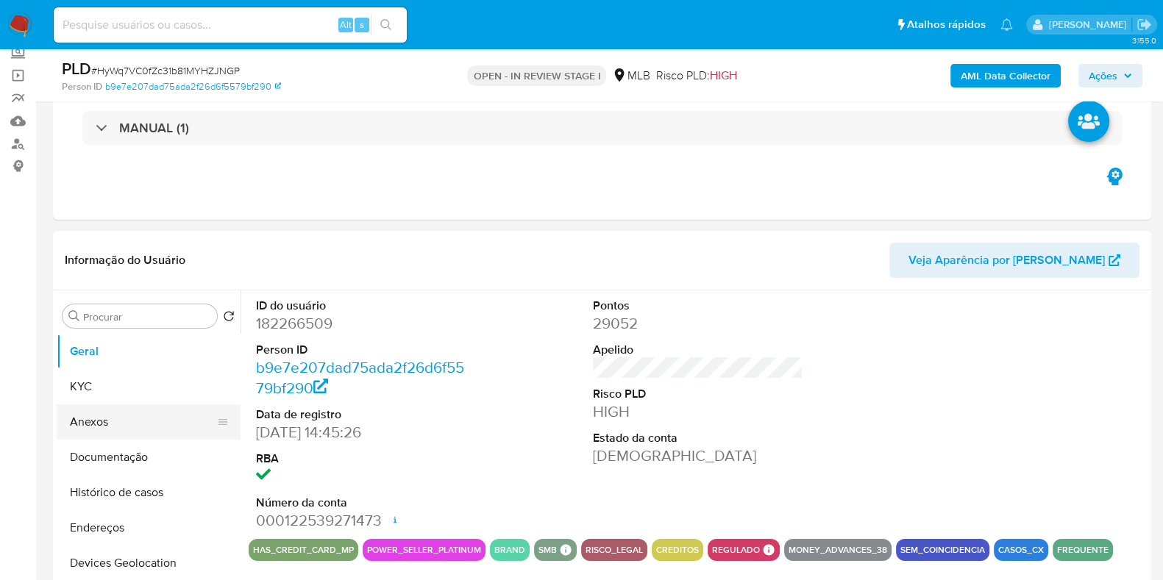
click at [116, 416] on button "Anexos" at bounding box center [143, 422] width 172 height 35
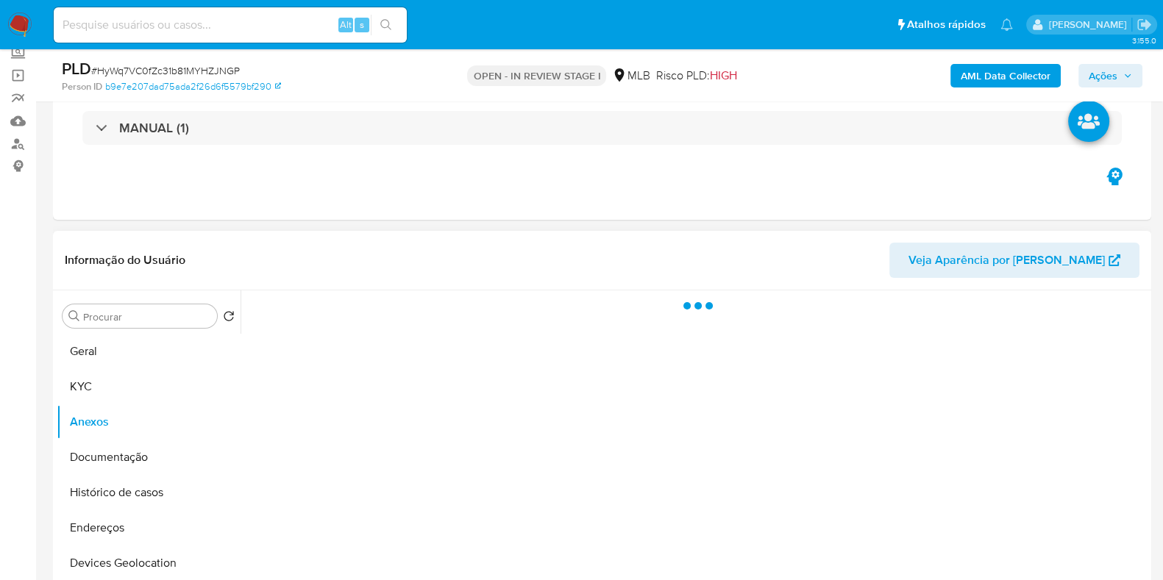
select select "10"
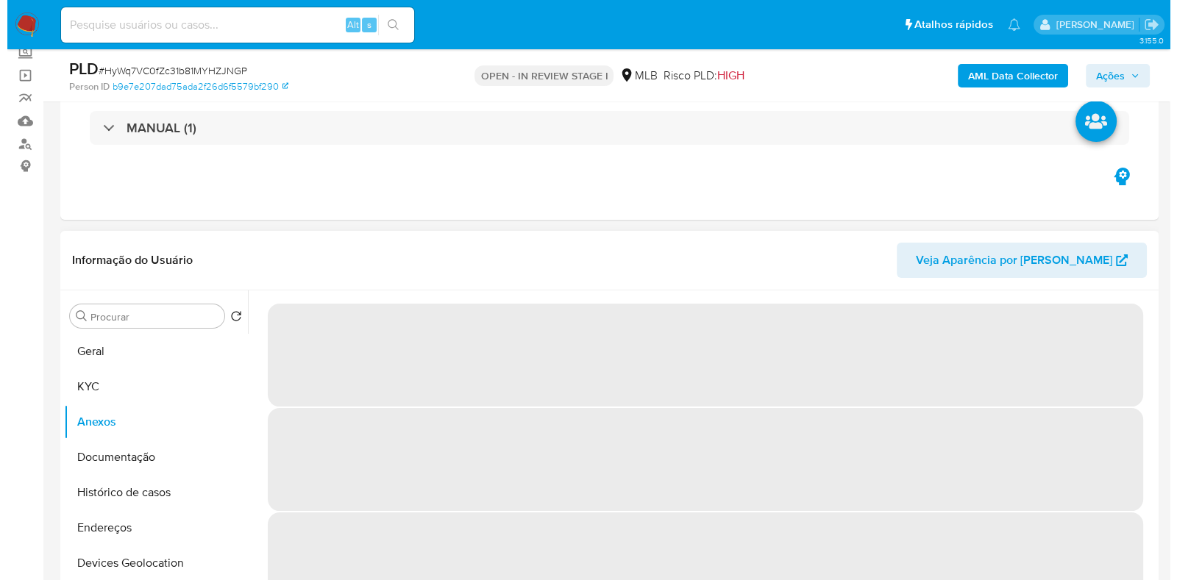
scroll to position [183, 0]
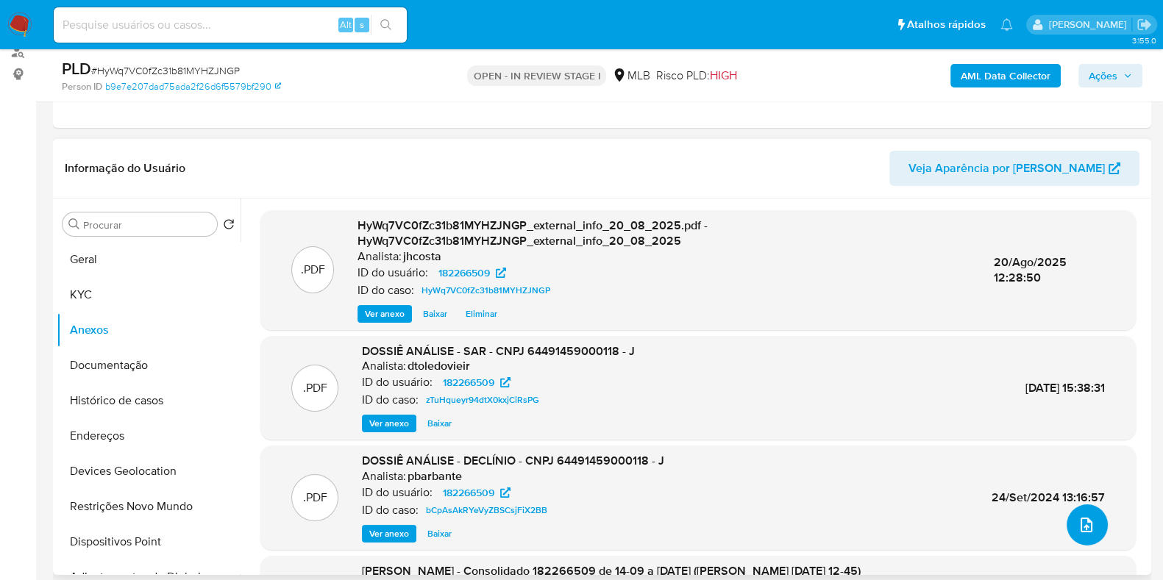
click at [1080, 534] on button "upload-file" at bounding box center [1087, 525] width 41 height 41
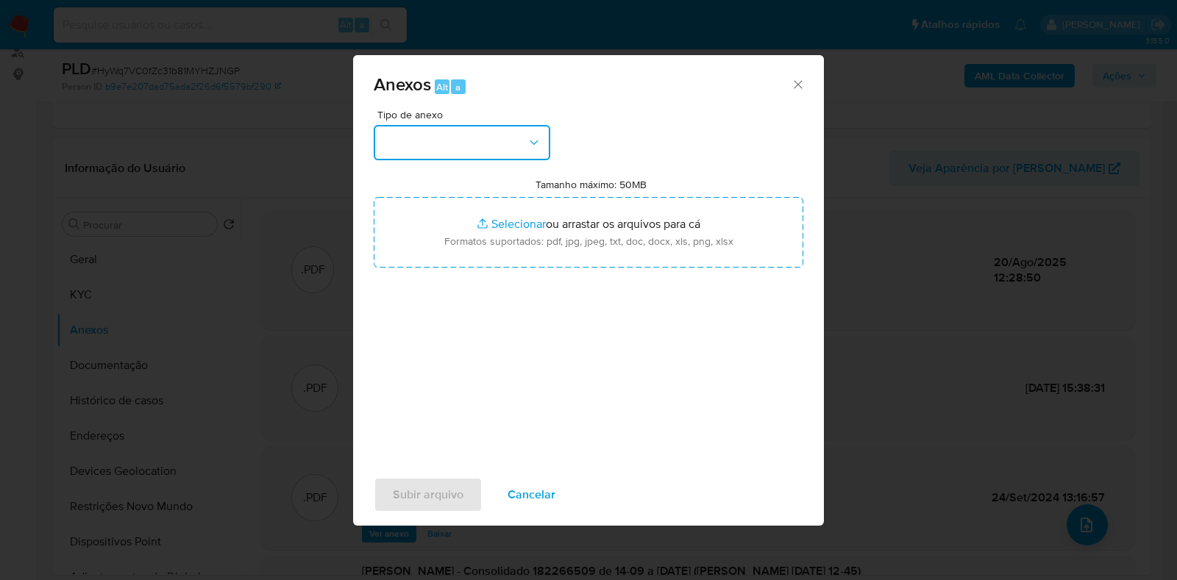
click at [475, 135] on button "button" at bounding box center [462, 142] width 177 height 35
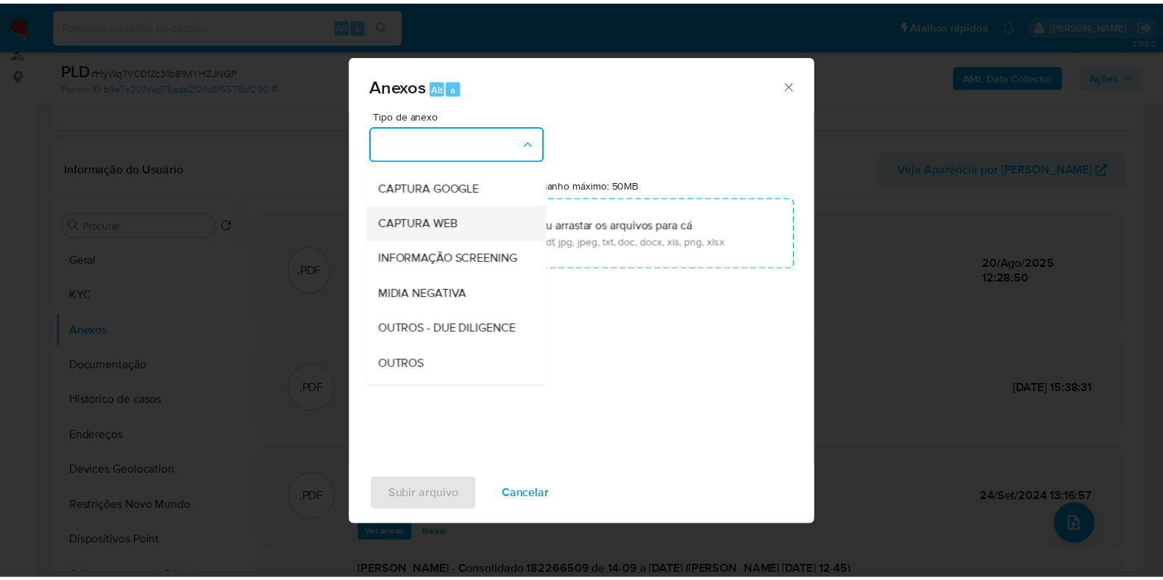
scroll to position [91, 0]
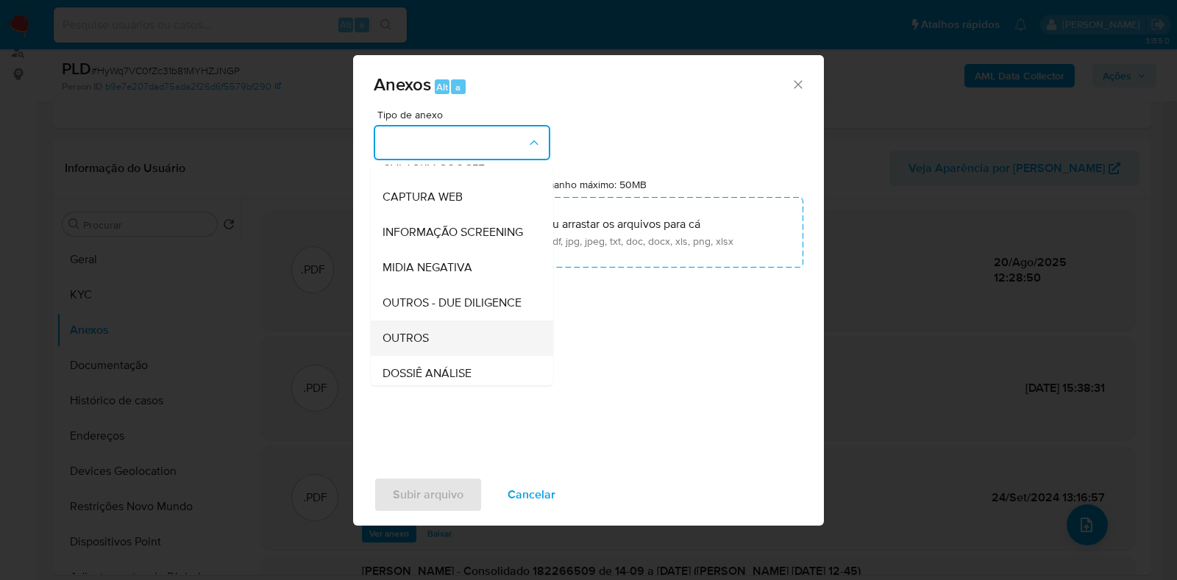
click at [419, 346] on span "OUTROS" at bounding box center [406, 338] width 46 height 15
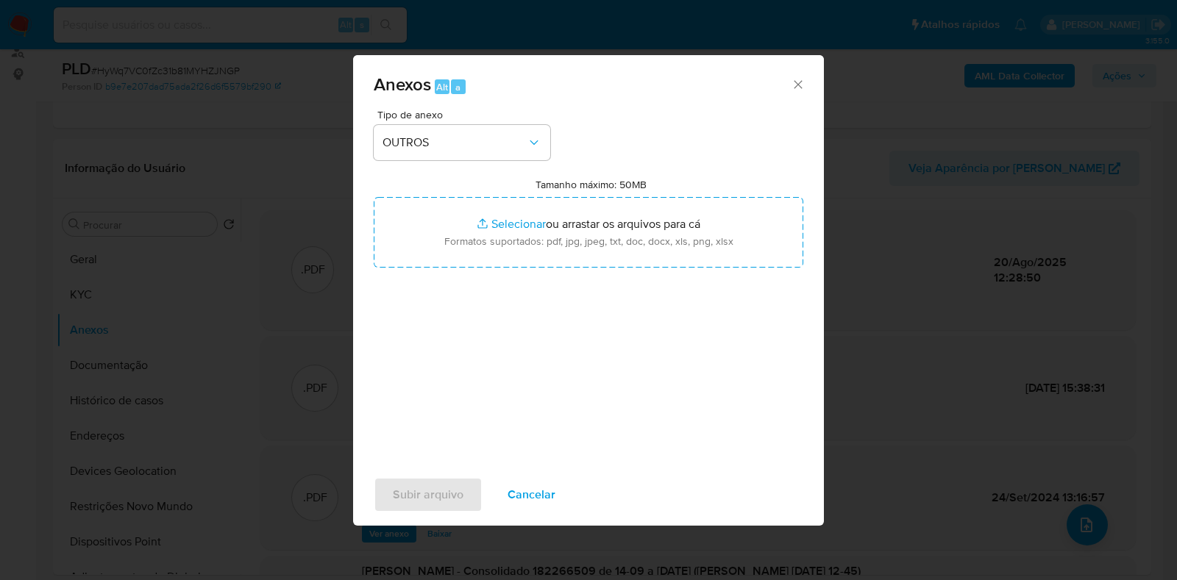
click at [535, 270] on div "Tipo de anexo OUTROS Tamanho máximo: 50MB Selecionar arquivos Selecionar ou arr…" at bounding box center [589, 283] width 430 height 347
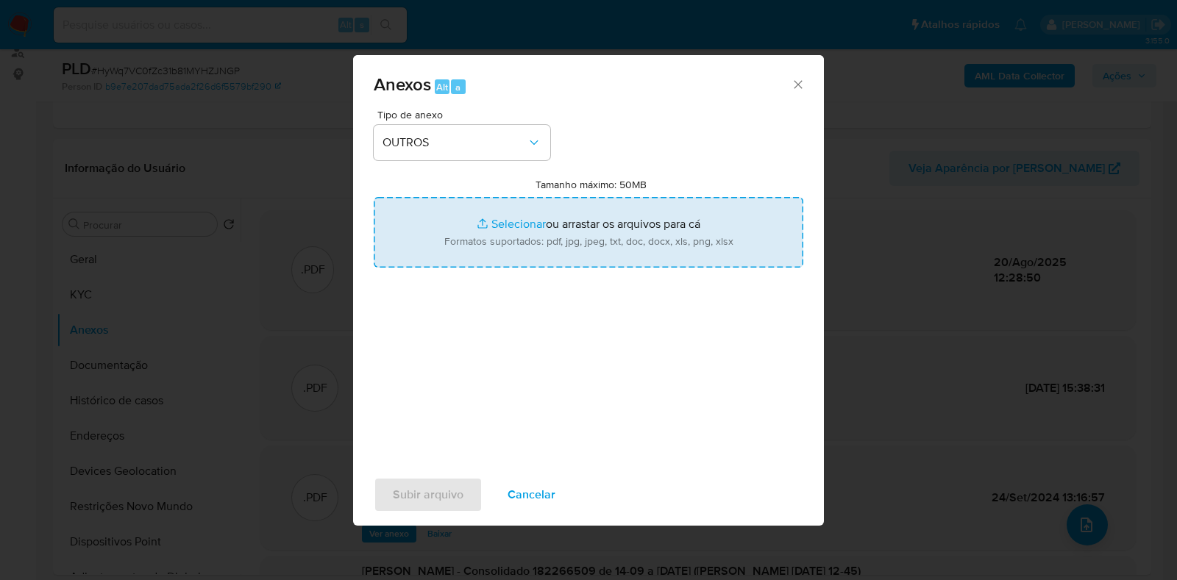
click at [550, 240] on input "Tamanho máximo: 50MB Selecionar arquivos" at bounding box center [589, 232] width 430 height 71
type input "C:\fakepath\Declínio - HyWq7VC0fZc31b81MYHZJNGP - CNPJ 64491459000118 - [PERSON…"
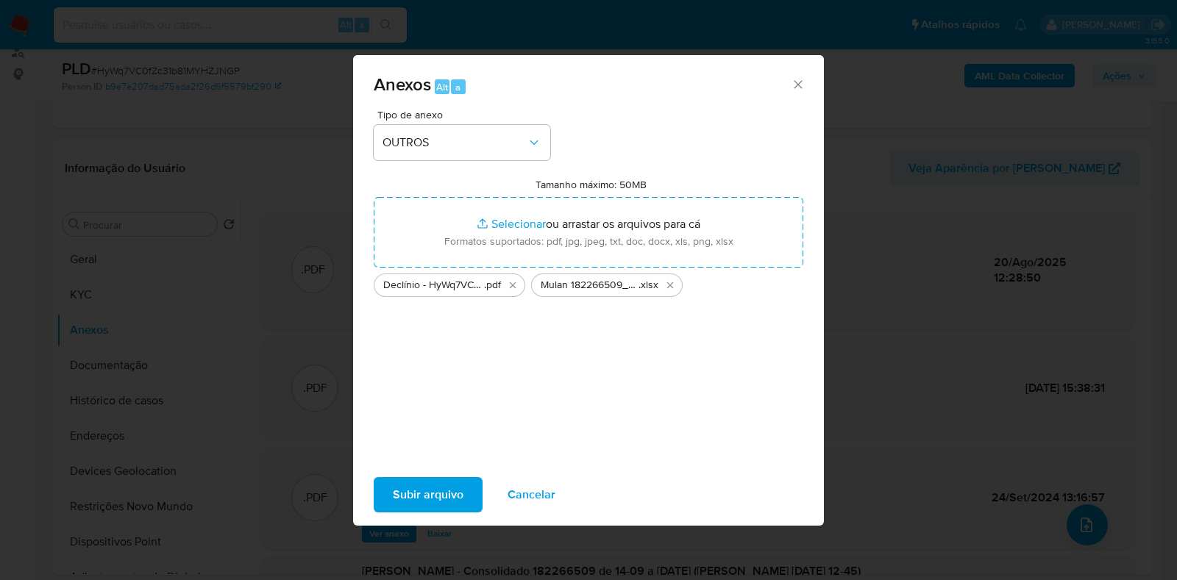
click at [433, 491] on span "Subir arquivo" at bounding box center [428, 495] width 71 height 32
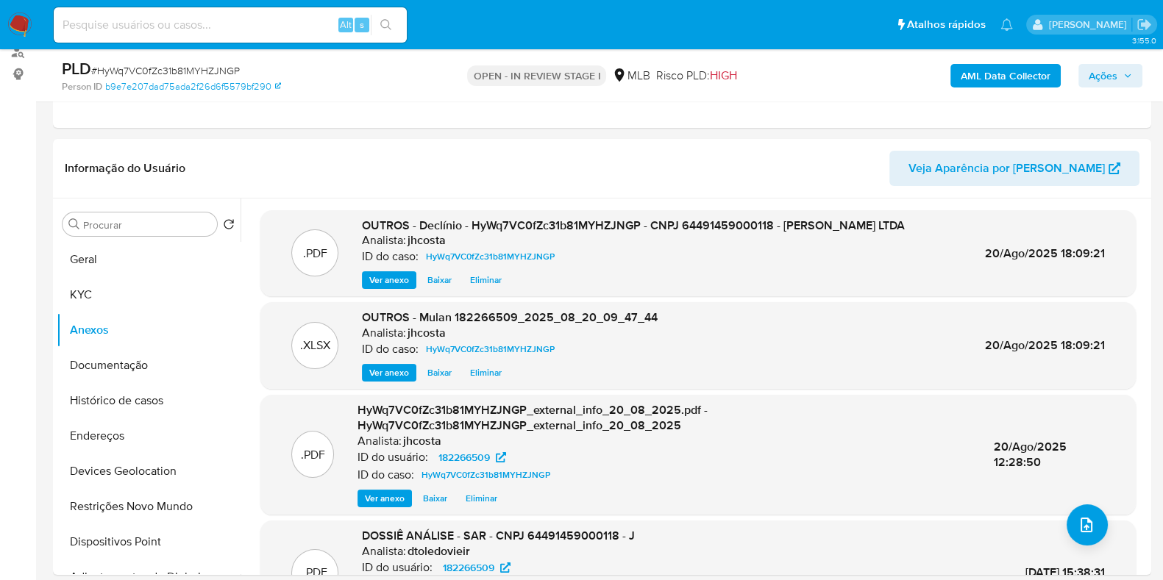
click at [1129, 68] on span "Ações" at bounding box center [1110, 75] width 43 height 21
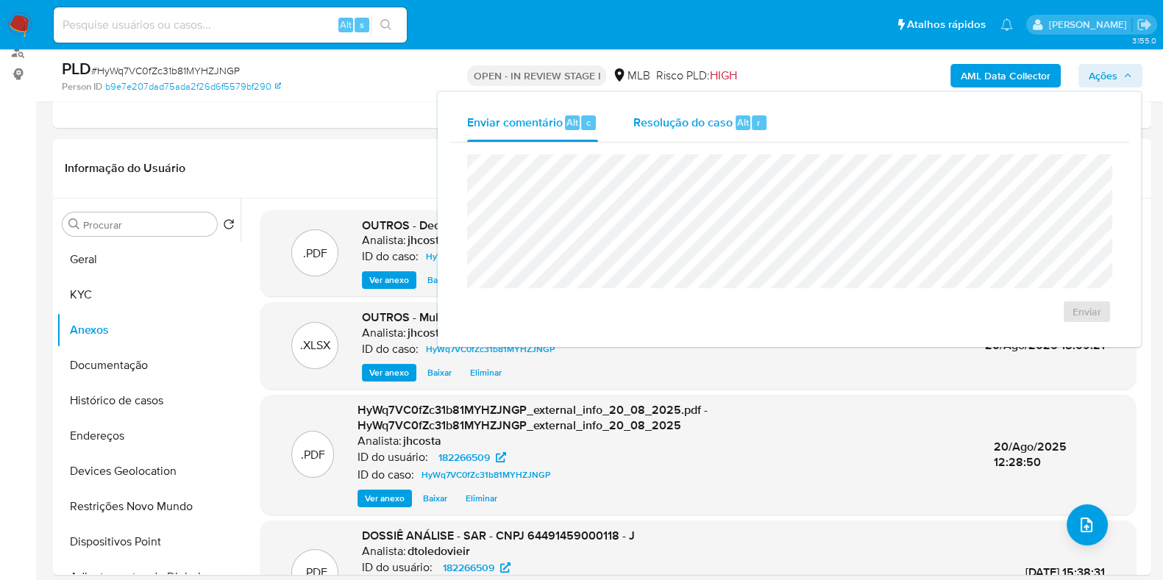
click at [706, 137] on div "Resolução do caso Alt r" at bounding box center [700, 123] width 135 height 38
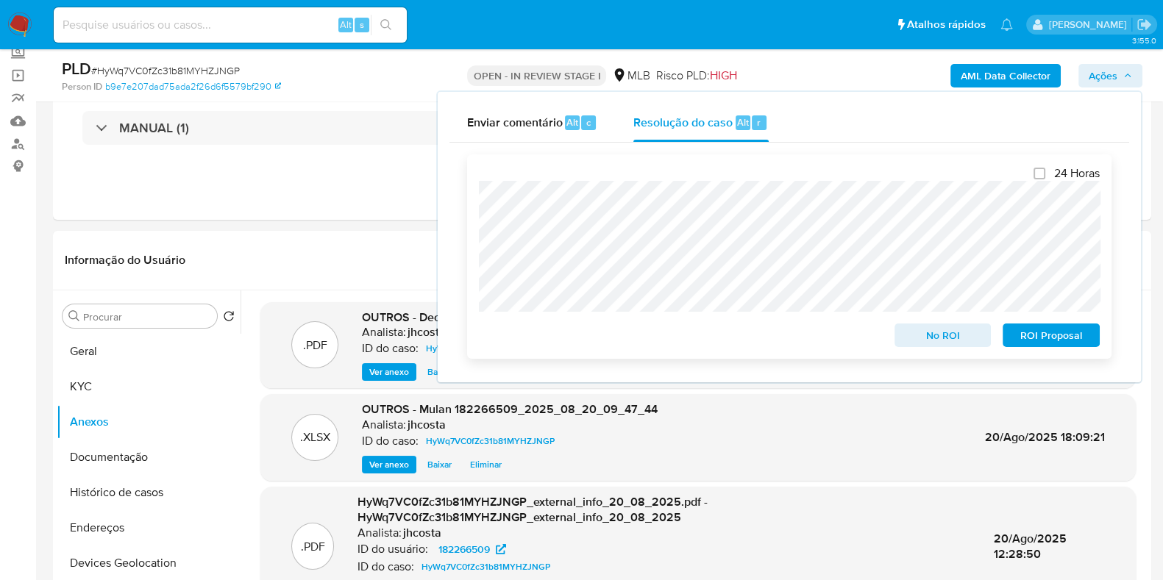
scroll to position [0, 0]
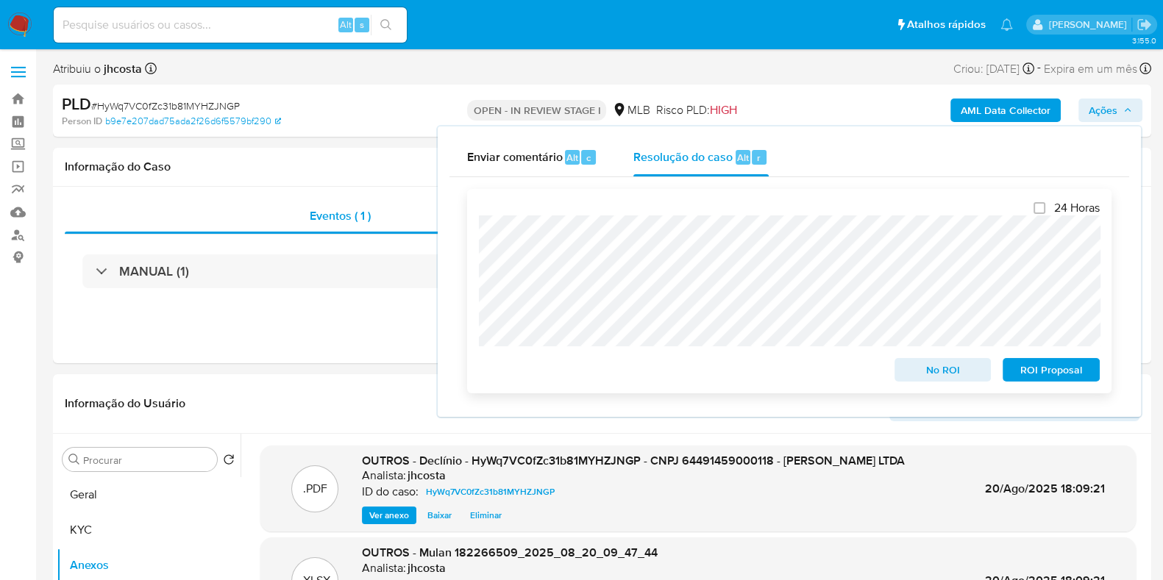
click at [945, 377] on span "No ROI" at bounding box center [943, 370] width 77 height 21
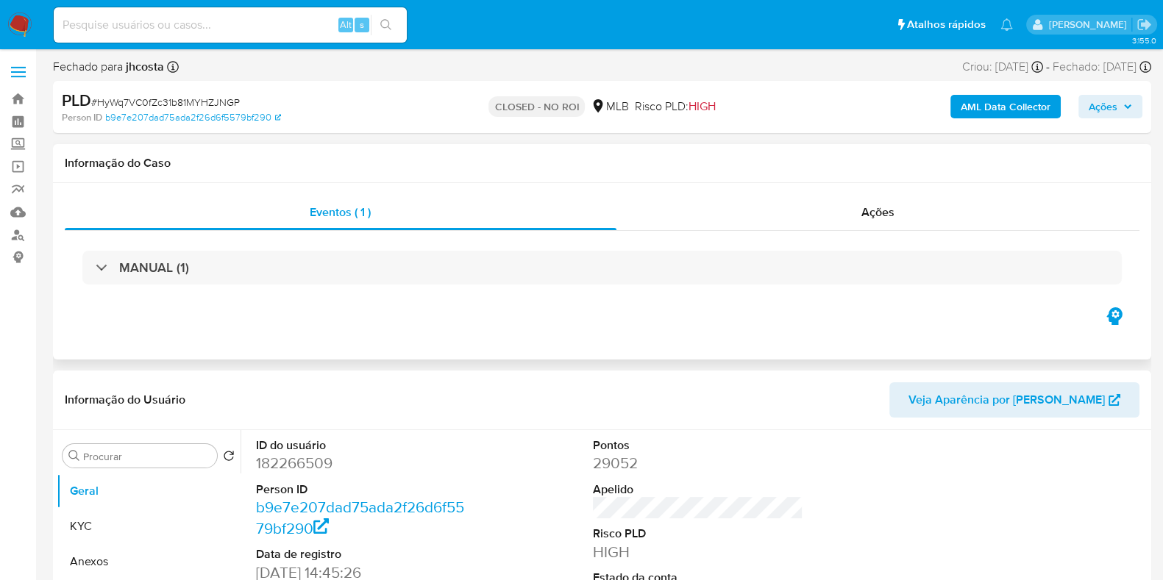
select select "10"
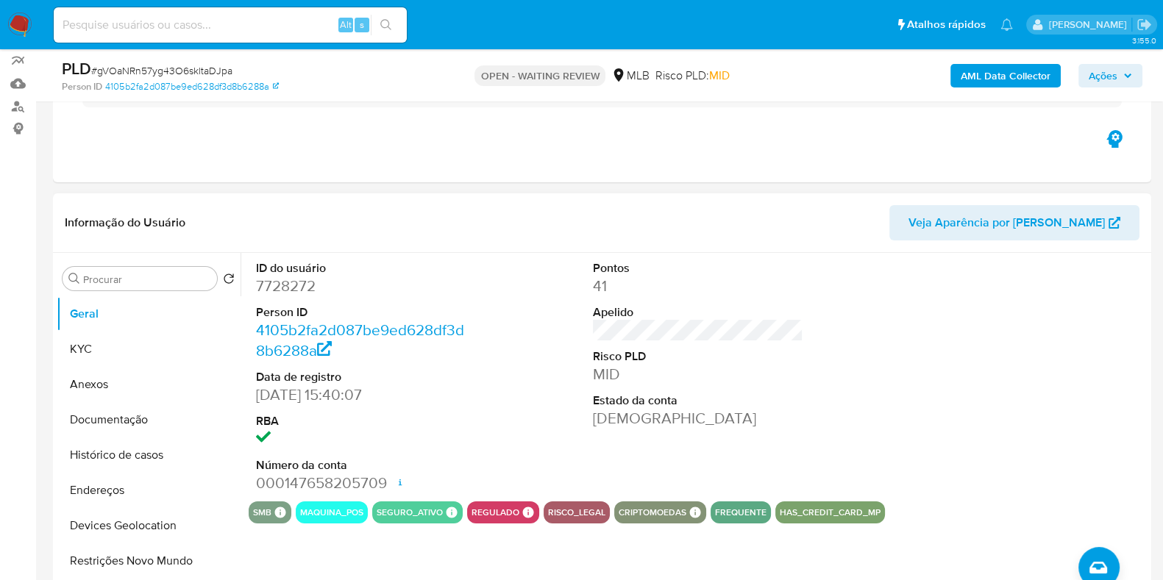
scroll to position [183, 0]
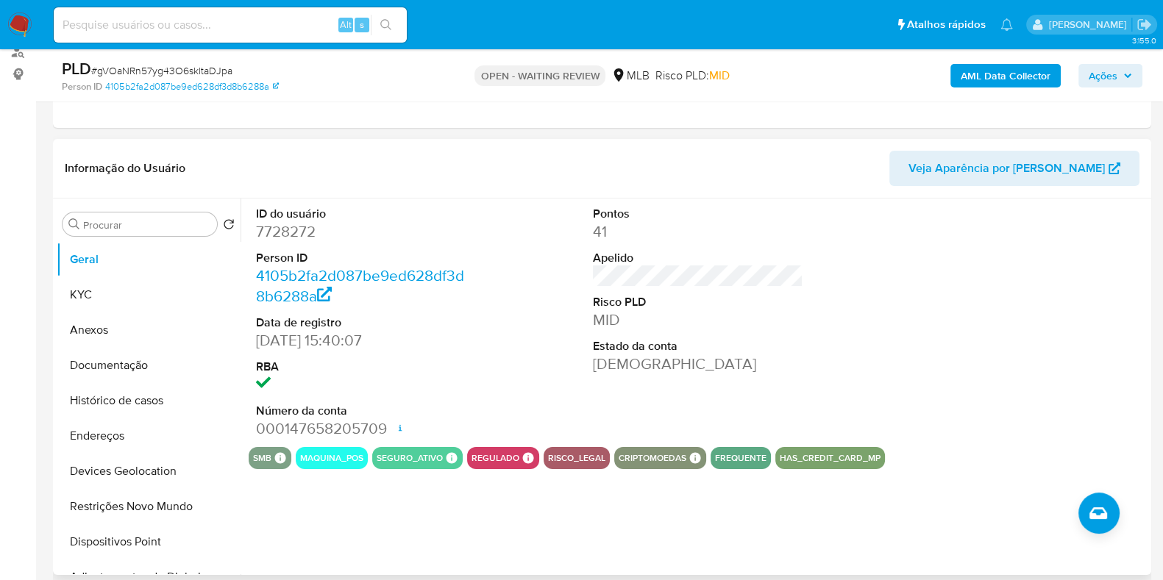
click at [277, 238] on dd "7728272" at bounding box center [361, 231] width 210 height 21
copy dd "7728272"
click at [294, 238] on dd "7728272" at bounding box center [361, 231] width 210 height 21
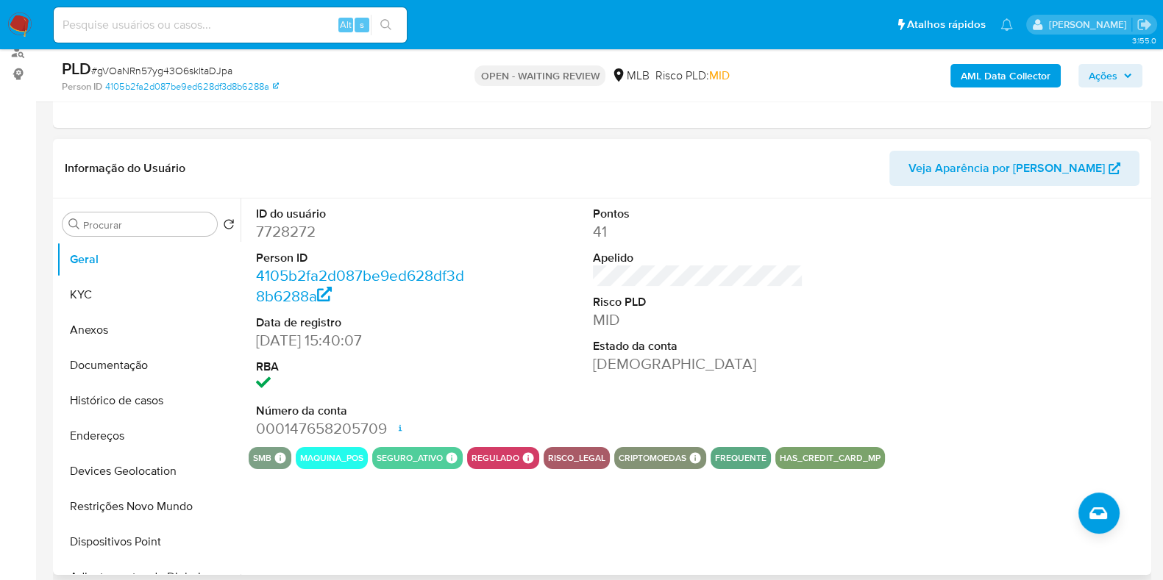
click at [419, 255] on dt "Person ID" at bounding box center [361, 258] width 210 height 16
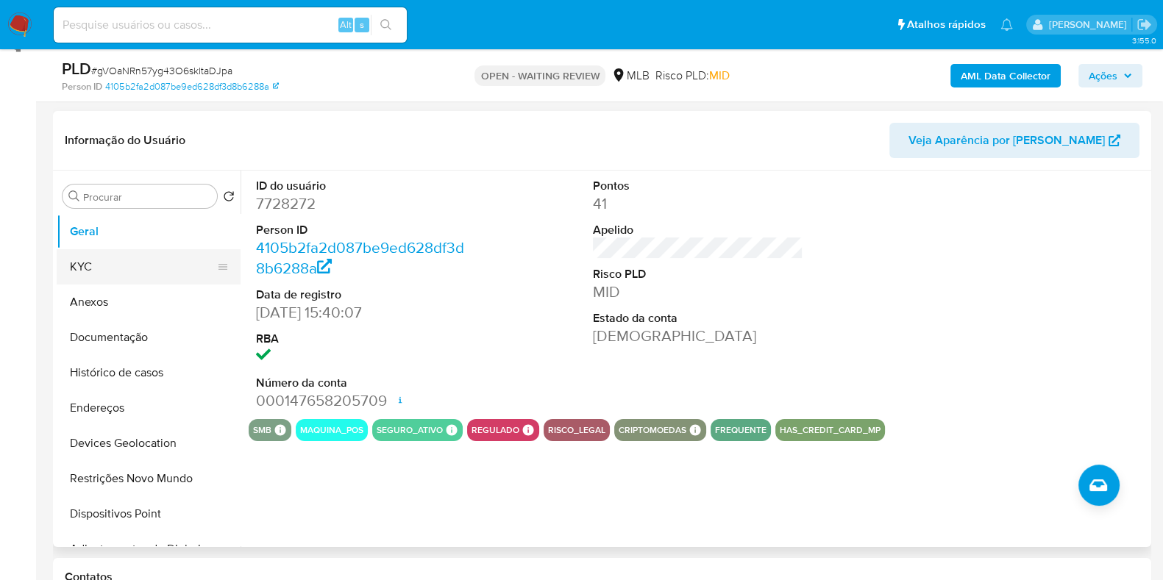
click at [124, 277] on button "KYC" at bounding box center [143, 266] width 172 height 35
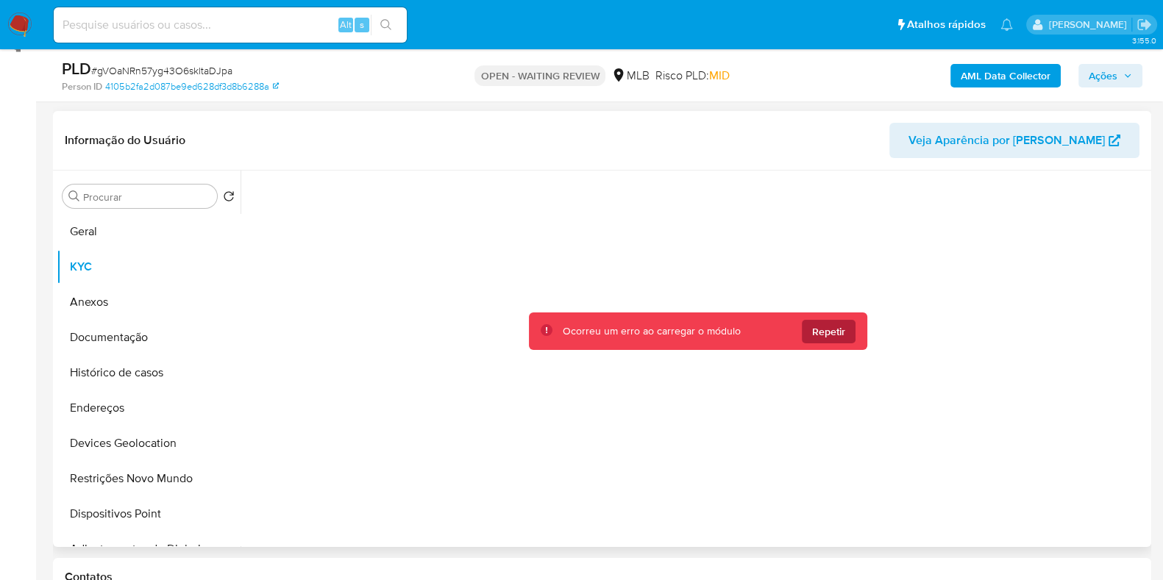
click at [839, 332] on span "Repetir" at bounding box center [828, 332] width 33 height 24
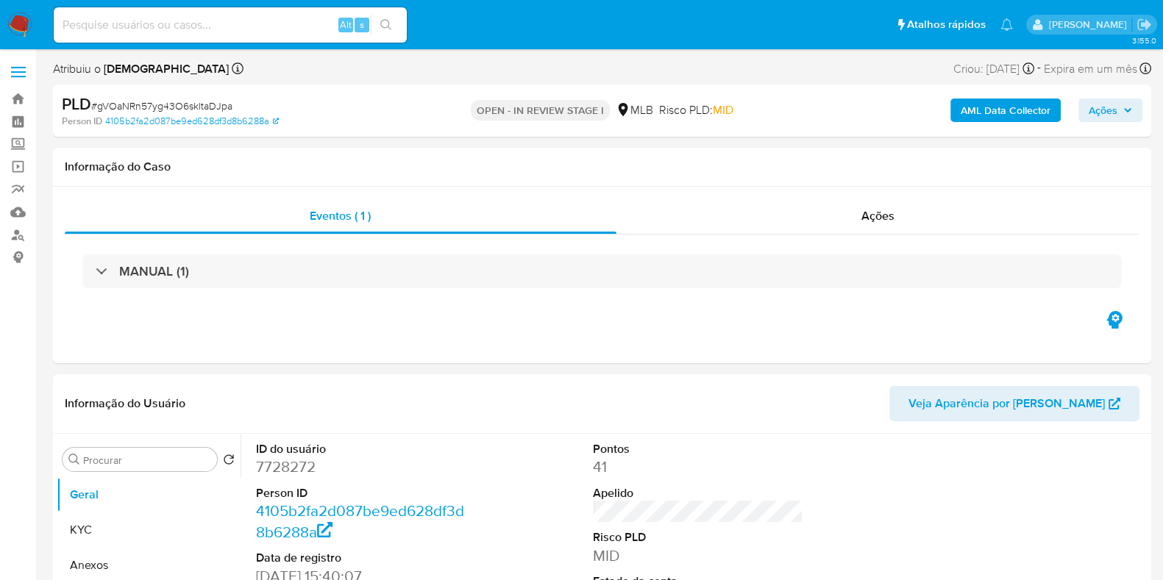
select select "10"
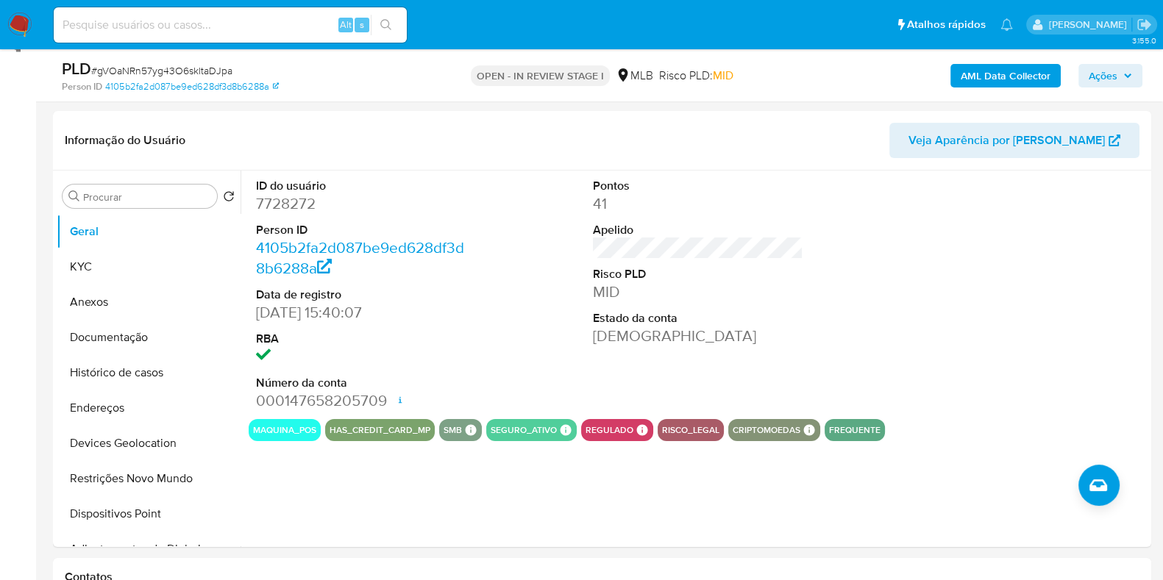
scroll to position [220, 0]
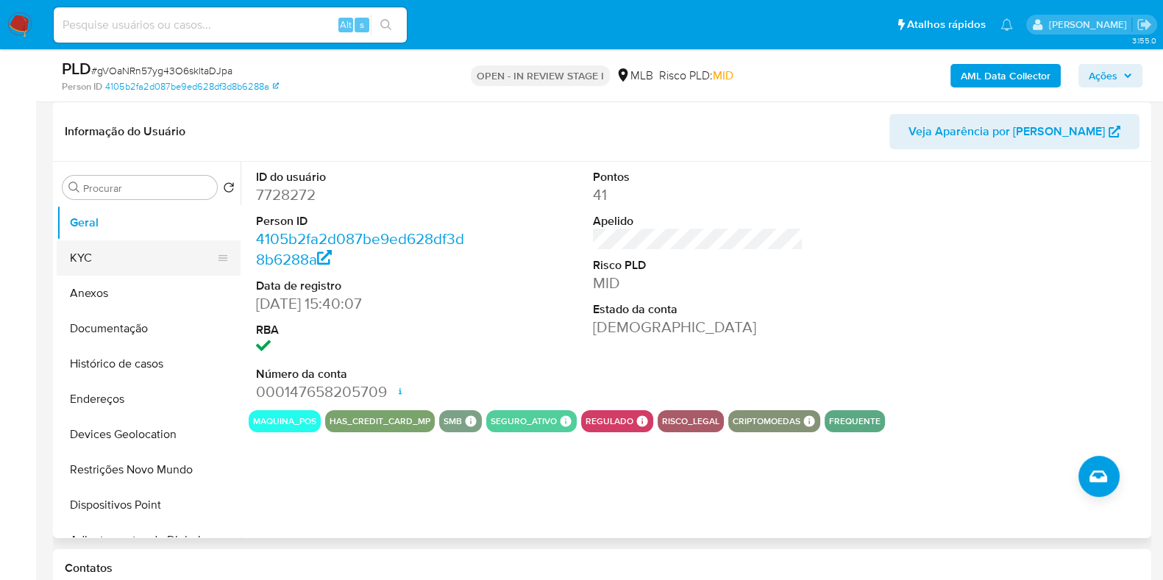
drag, startPoint x: 90, startPoint y: 261, endPoint x: 166, endPoint y: 264, distance: 76.6
click at [90, 262] on button "KYC" at bounding box center [143, 258] width 172 height 35
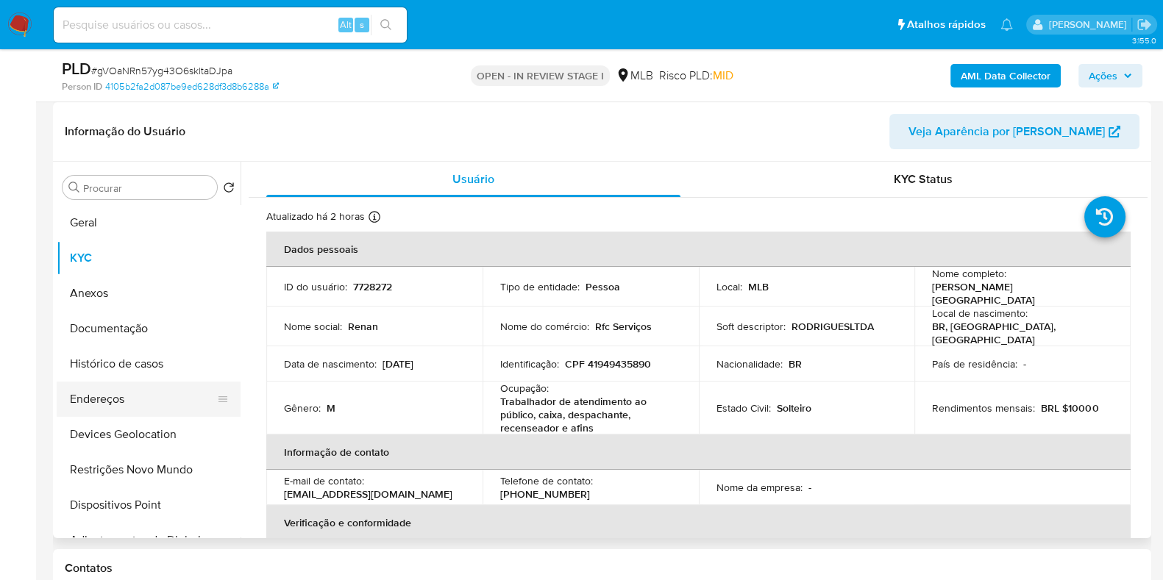
click at [110, 418] on button "Devices Geolocation" at bounding box center [149, 434] width 184 height 35
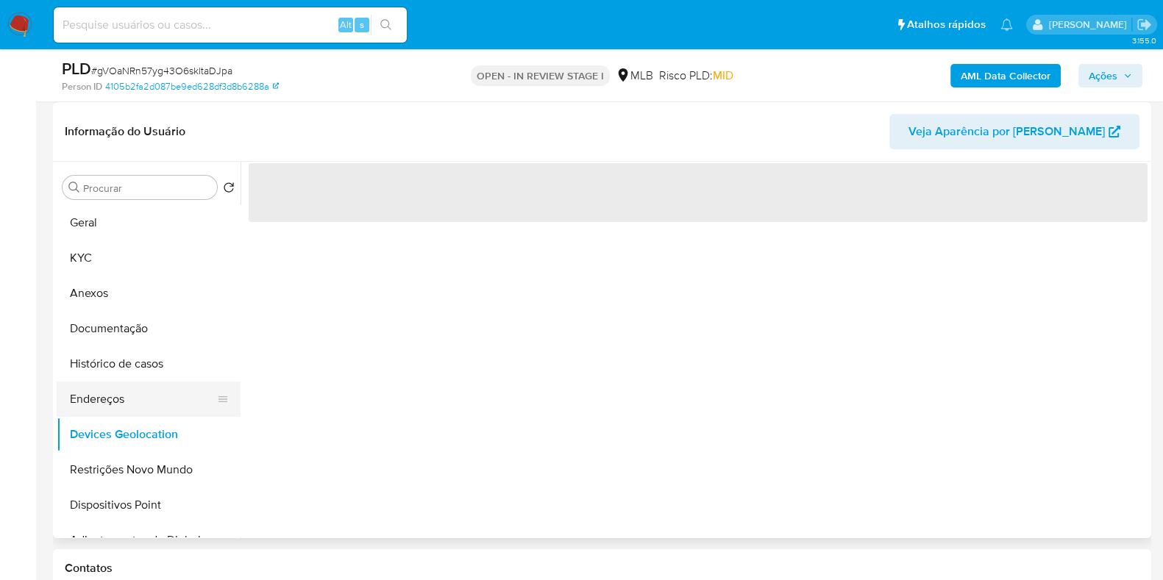
click at [130, 402] on button "Endereços" at bounding box center [143, 399] width 172 height 35
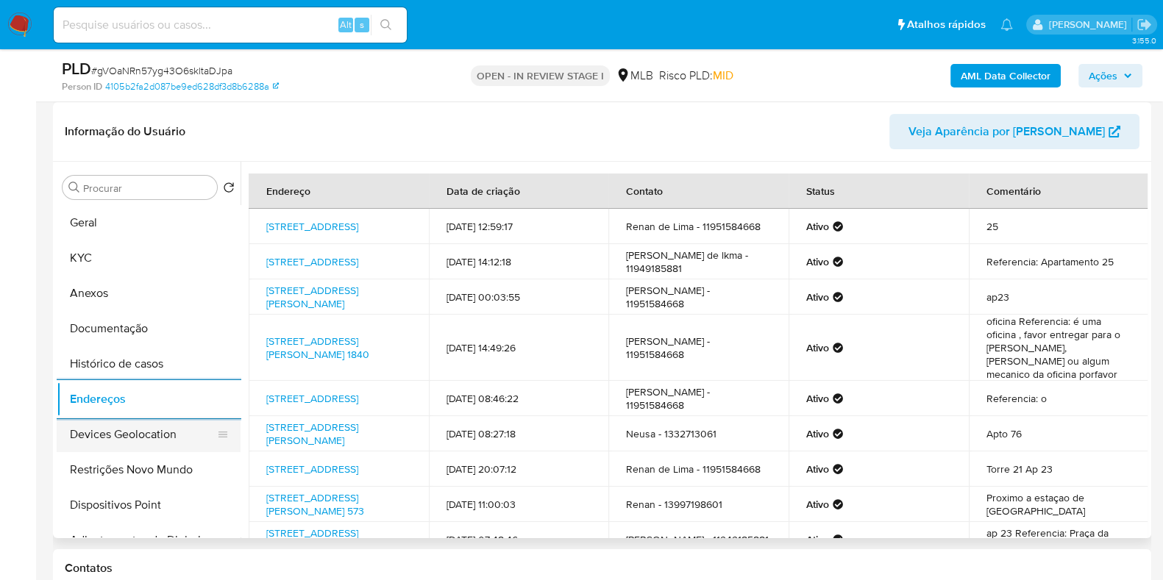
click at [124, 448] on button "Devices Geolocation" at bounding box center [143, 434] width 172 height 35
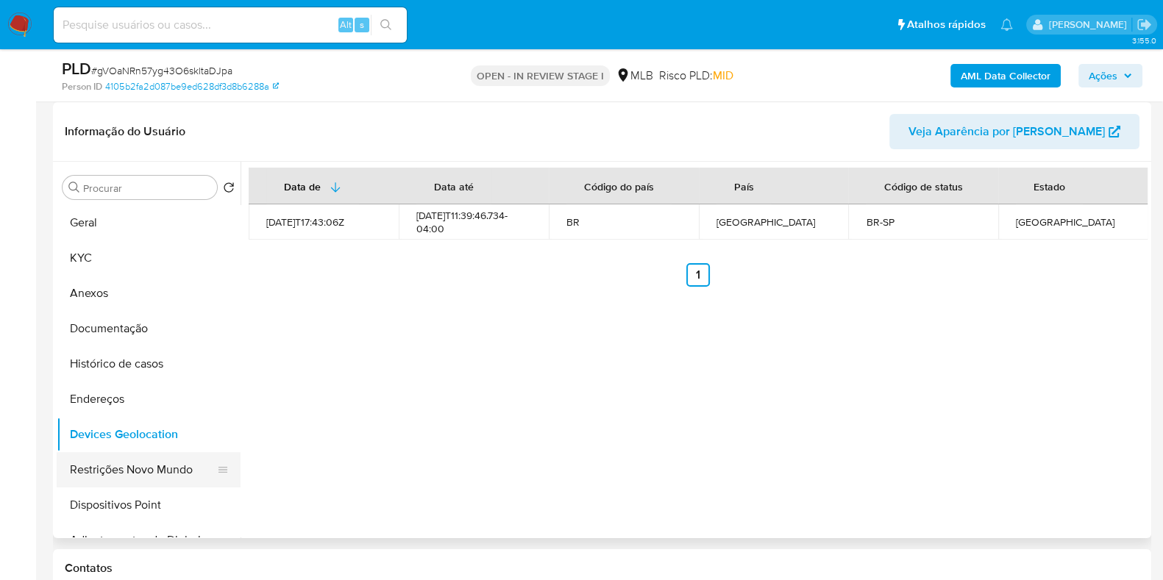
click at [118, 475] on button "Restrições Novo Mundo" at bounding box center [143, 469] width 172 height 35
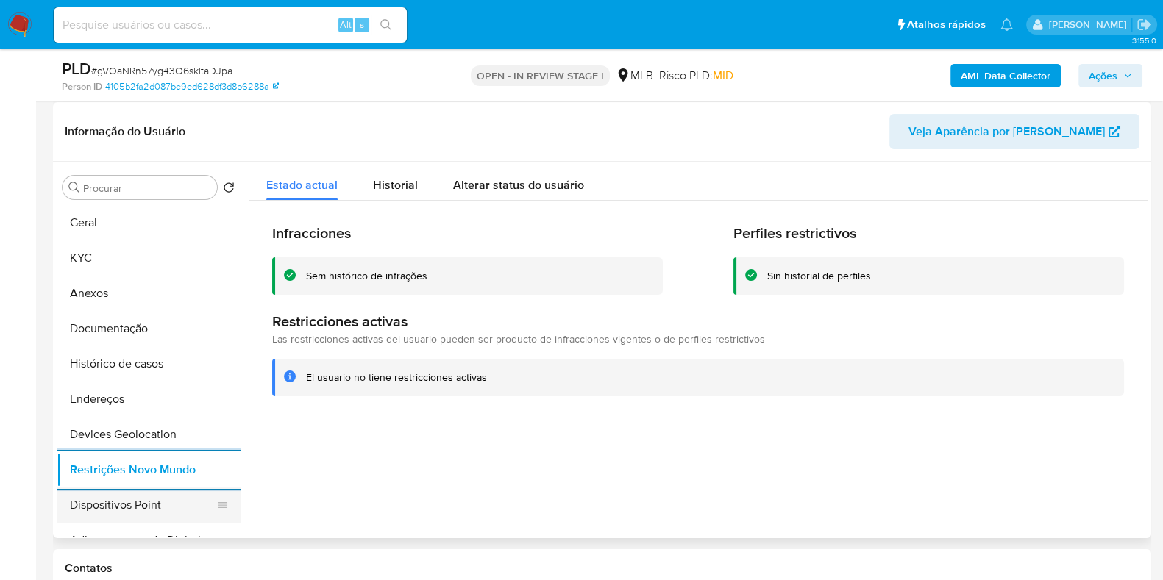
click at [125, 492] on button "Dispositivos Point" at bounding box center [143, 505] width 172 height 35
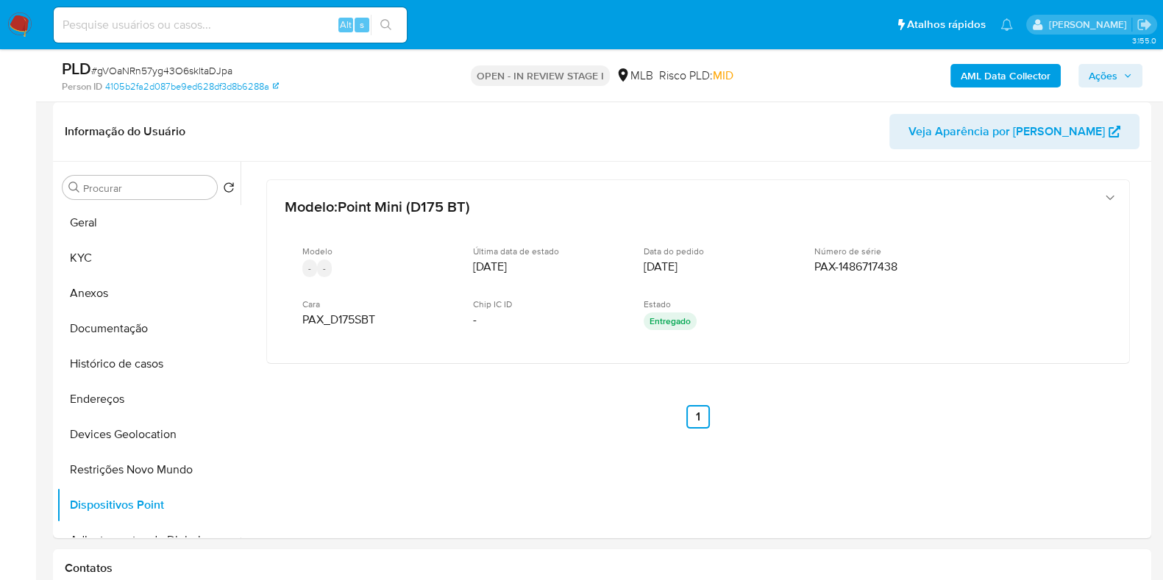
click at [1009, 72] on b "AML Data Collector" at bounding box center [1006, 76] width 90 height 24
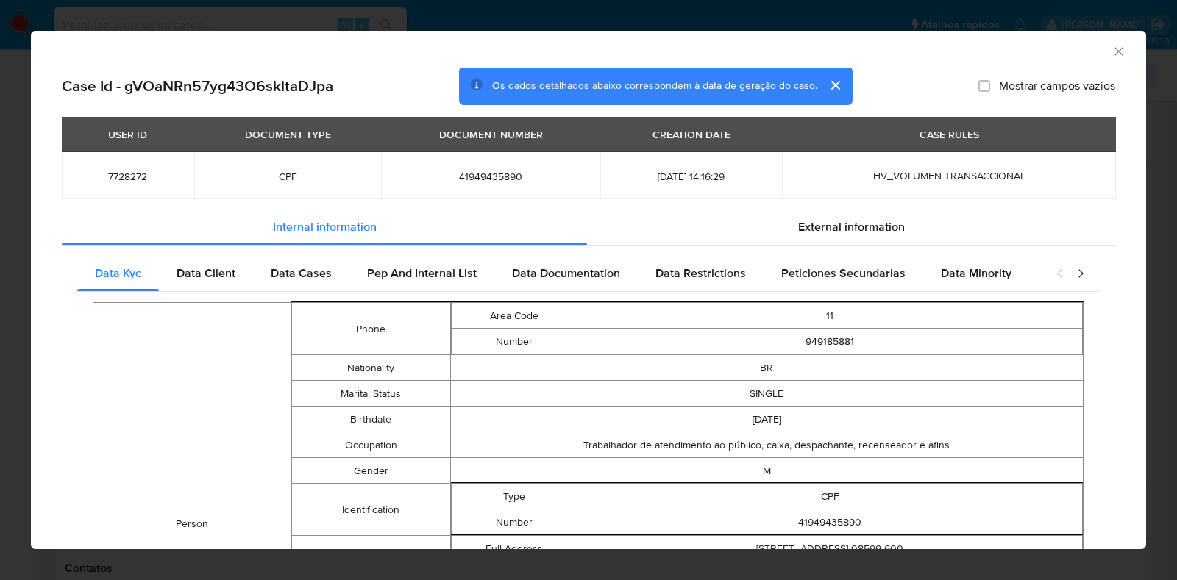
click at [1112, 51] on icon "Fechar a janela" at bounding box center [1119, 51] width 15 height 15
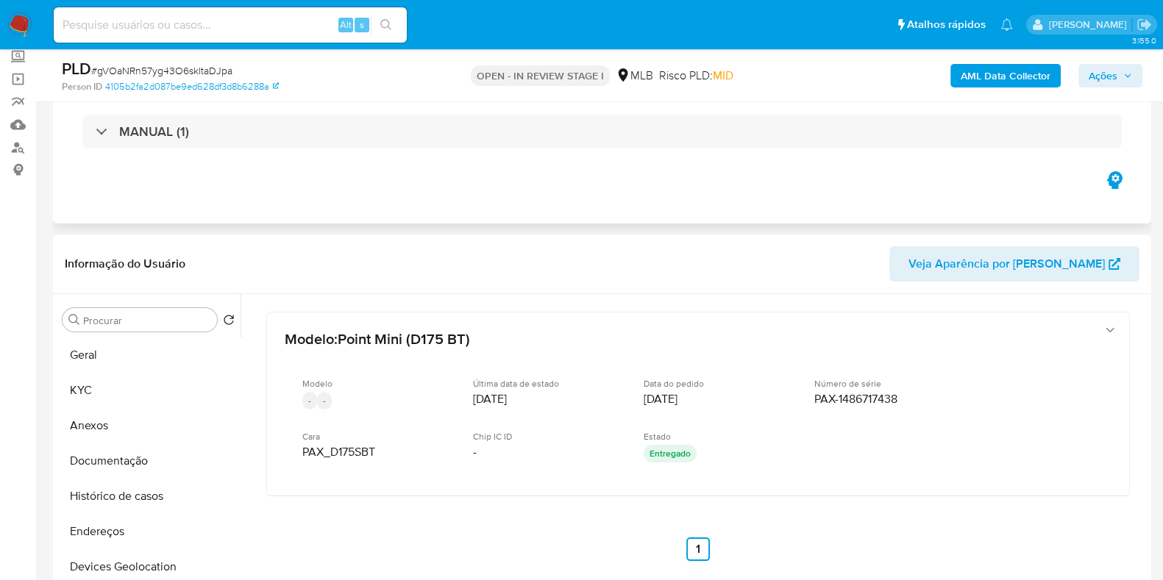
scroll to position [0, 0]
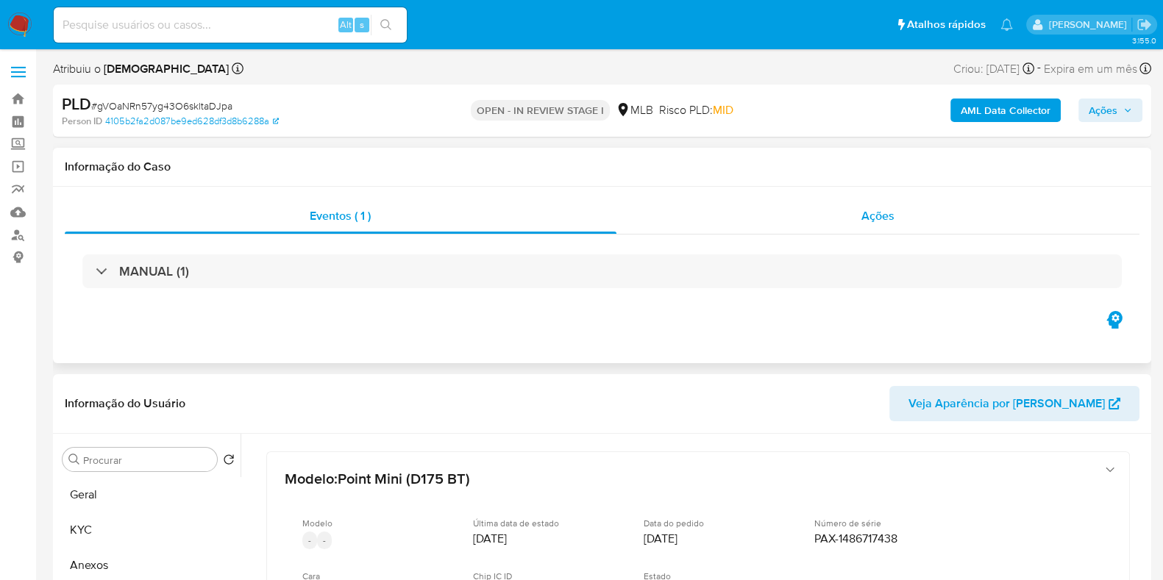
click at [883, 212] on span "Ações" at bounding box center [877, 215] width 33 height 17
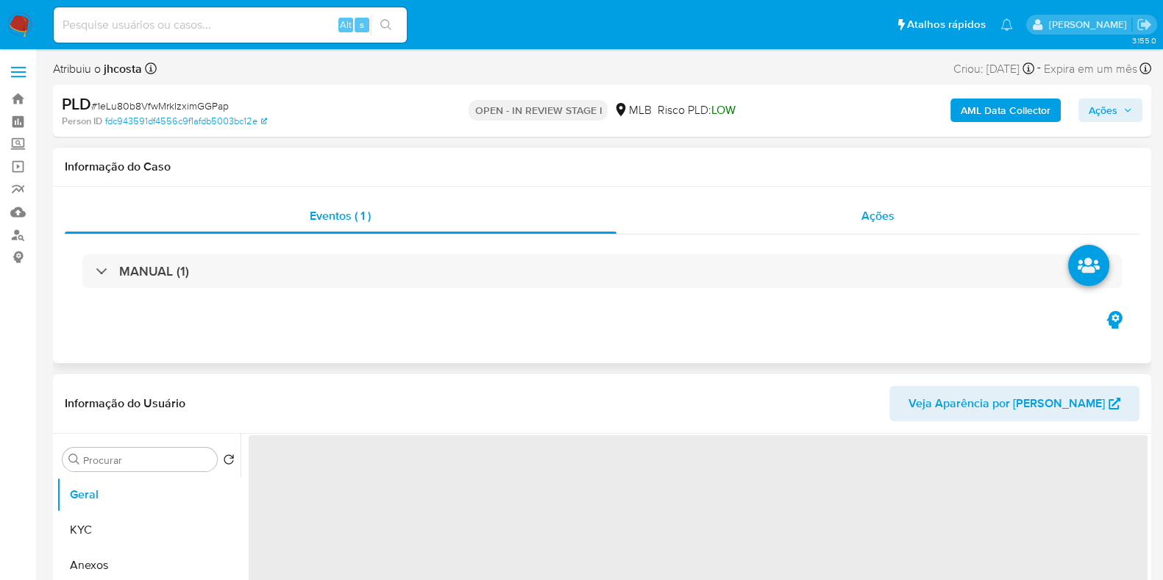
click at [881, 201] on div "Ações" at bounding box center [878, 216] width 524 height 35
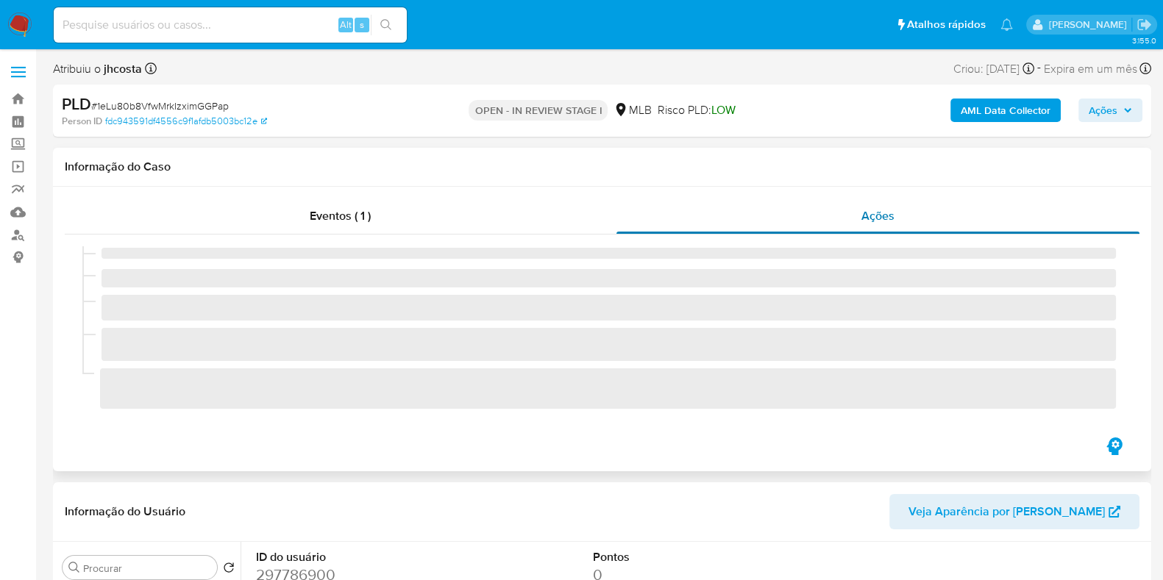
select select "10"
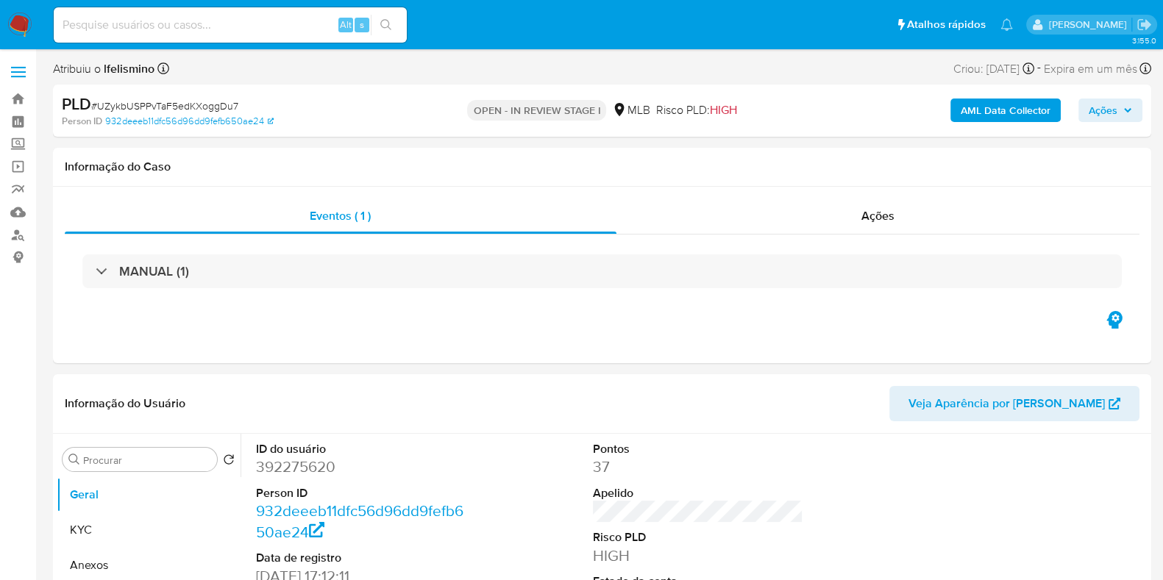
select select "10"
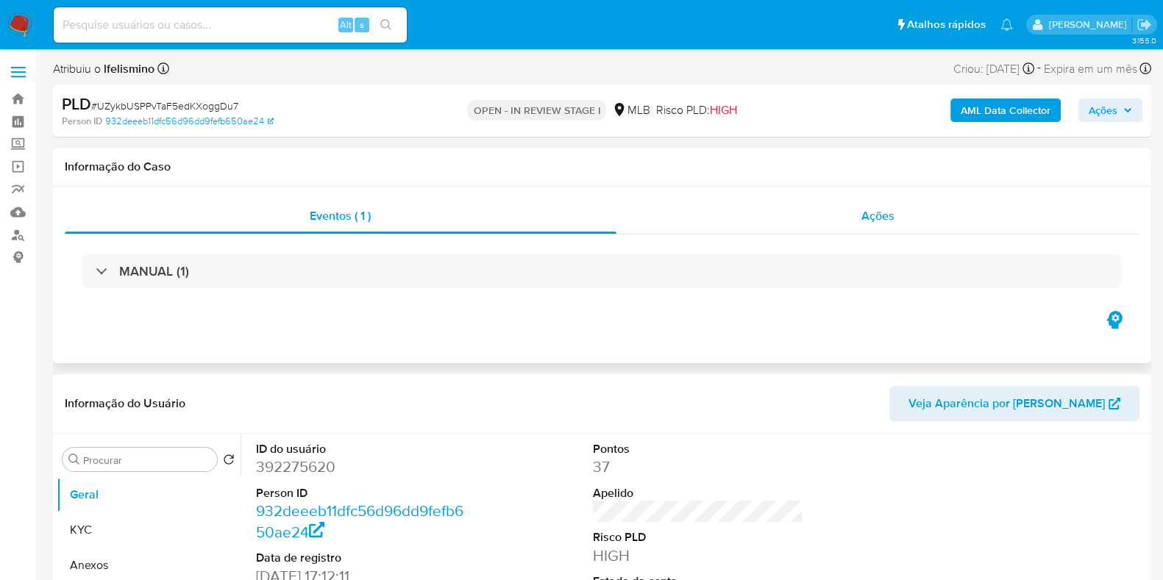
click at [839, 221] on div "Ações" at bounding box center [878, 216] width 524 height 35
